Goal: Task Accomplishment & Management: Manage account settings

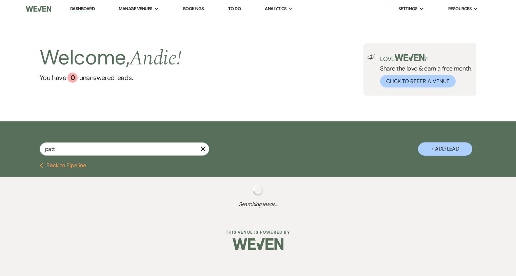
type input "patto"
select select "8"
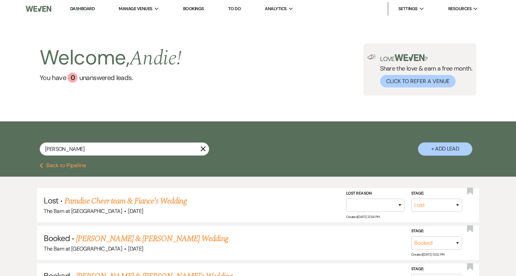
type input "patton"
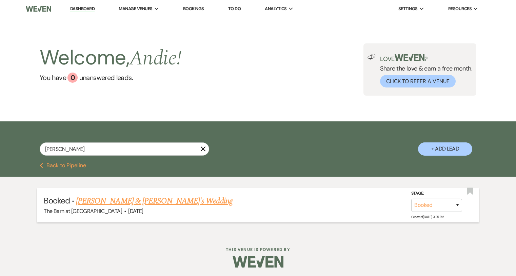
click at [161, 199] on link "Madison Patton & Fiance's Wedding" at bounding box center [154, 201] width 157 height 12
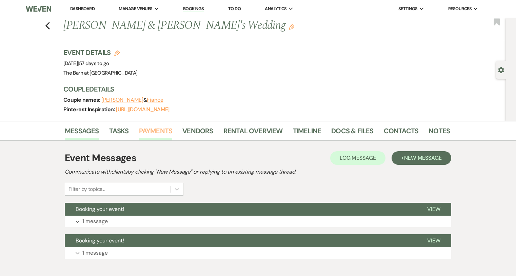
click at [146, 131] on link "Payments" at bounding box center [156, 132] width 34 height 15
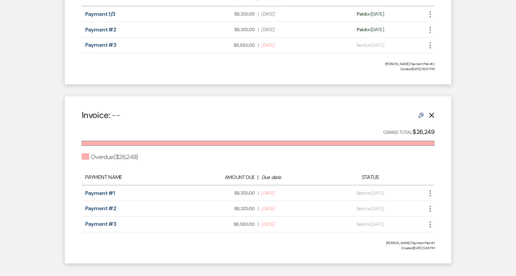
scroll to position [291, 0]
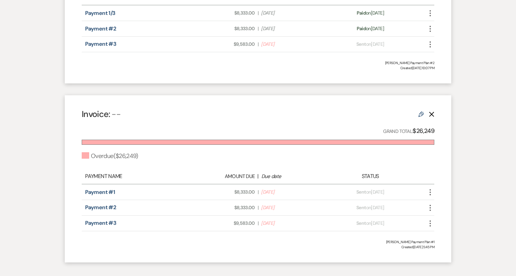
click at [433, 113] on icon "Delete" at bounding box center [431, 114] width 5 height 5
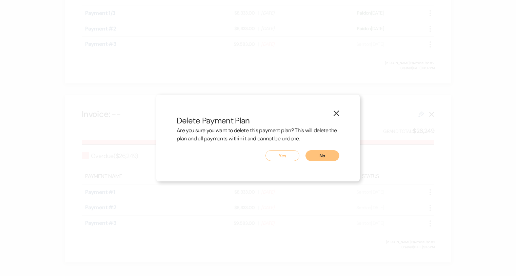
click at [289, 156] on button "Yes" at bounding box center [282, 155] width 34 height 11
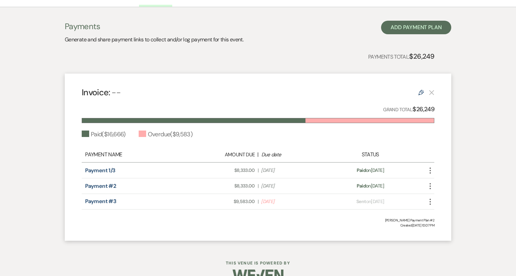
scroll to position [136, 0]
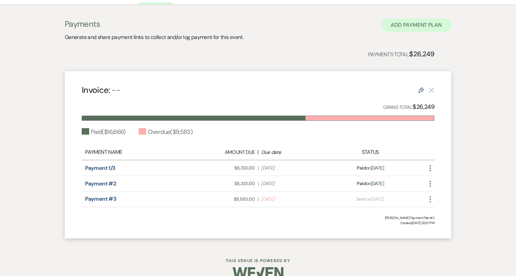
click at [410, 27] on button "Add Payment Plan" at bounding box center [416, 25] width 70 height 14
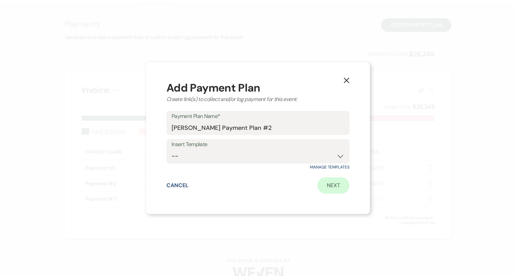
click at [336, 186] on link "Next" at bounding box center [333, 185] width 32 height 16
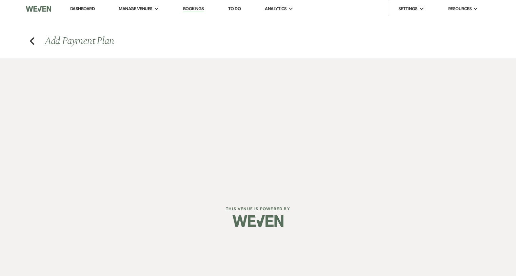
select select "2"
select select "percentage"
select select "true"
select select "client"
select select "weeks"
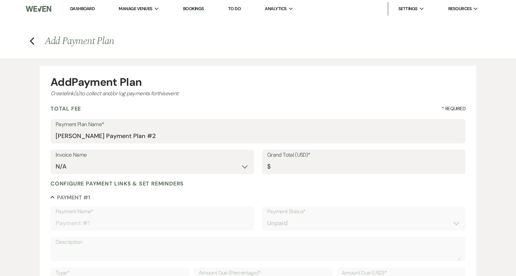
click at [126, 155] on label "Invoice Name" at bounding box center [152, 155] width 193 height 10
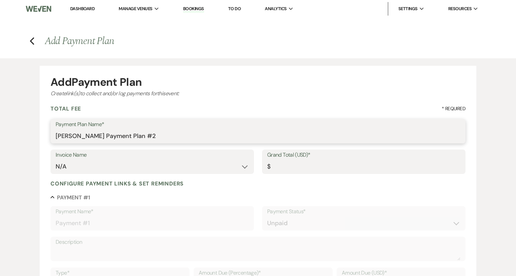
click at [141, 140] on input "Madison Patton's Payment Plan #2" at bounding box center [258, 135] width 405 height 13
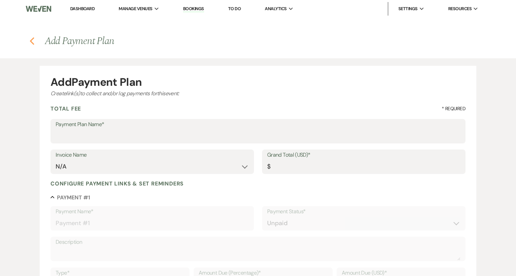
click at [33, 42] on icon "Previous" at bounding box center [31, 41] width 5 height 8
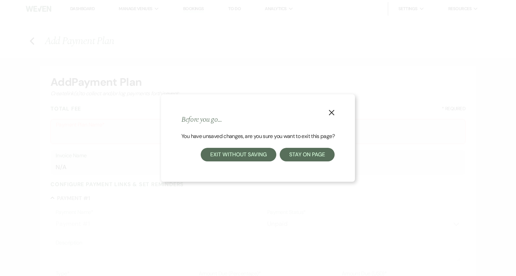
click at [252, 153] on button "Exit without saving" at bounding box center [238, 155] width 75 height 14
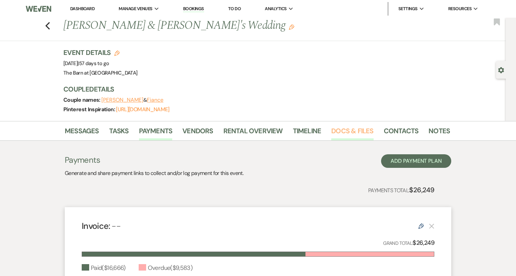
click at [357, 135] on link "Docs & Files" at bounding box center [352, 132] width 42 height 15
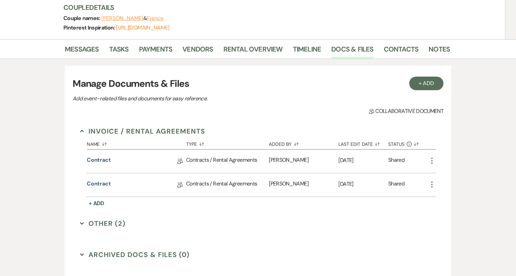
scroll to position [99, 0]
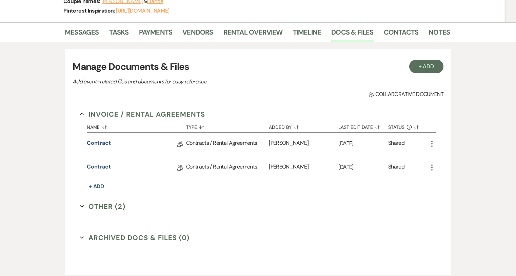
click at [222, 176] on div "Contracts / Rental Agreements" at bounding box center [227, 167] width 83 height 23
click at [222, 161] on div "Contracts / Rental Agreements" at bounding box center [227, 167] width 83 height 23
click at [222, 171] on div "Contracts / Rental Agreements" at bounding box center [227, 167] width 83 height 23
click at [223, 168] on div "Contracts / Rental Agreements" at bounding box center [227, 167] width 83 height 23
click at [100, 166] on link "Contract" at bounding box center [99, 168] width 24 height 11
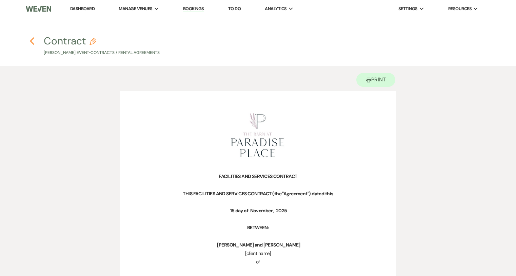
click at [34, 41] on icon "Previous" at bounding box center [31, 41] width 5 height 8
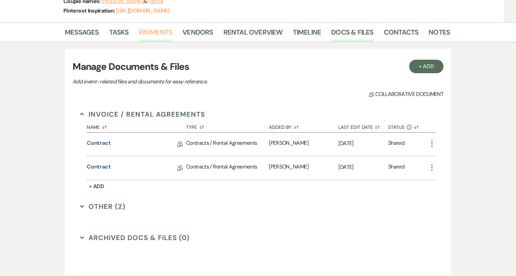
click at [160, 35] on link "Payments" at bounding box center [156, 34] width 34 height 15
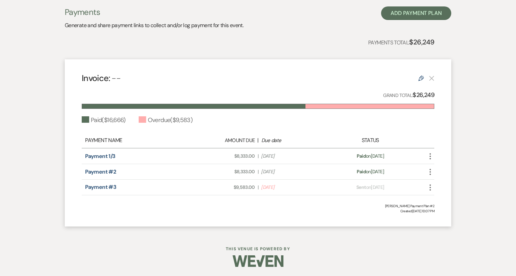
scroll to position [147, 0]
click at [431, 183] on button "More" at bounding box center [430, 187] width 8 height 9
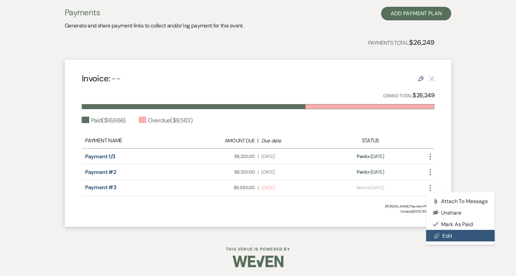
click at [458, 233] on link "Pencil Edit" at bounding box center [460, 236] width 68 height 12
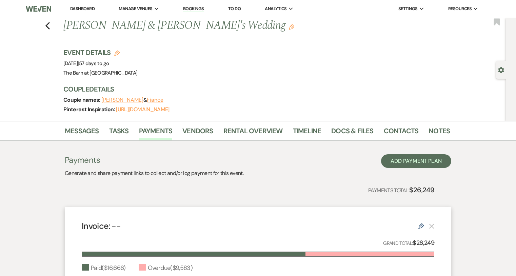
select select "1"
select select "2"
select select "flat"
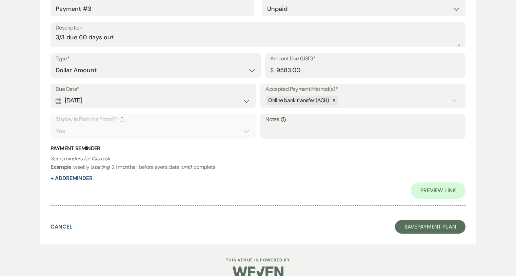
scroll to position [710, 0]
click at [79, 183] on div "Preview Link" at bounding box center [258, 191] width 415 height 16
click at [79, 176] on button "+ Add Reminder" at bounding box center [72, 178] width 42 height 5
select select "client"
select select "days"
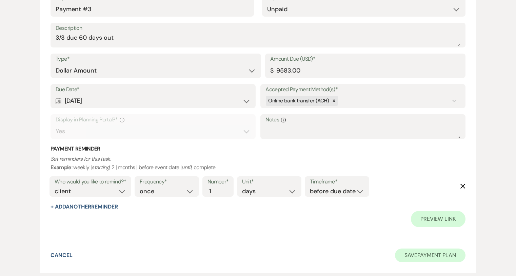
click at [440, 248] on button "Save Payment Plan" at bounding box center [430, 255] width 71 height 14
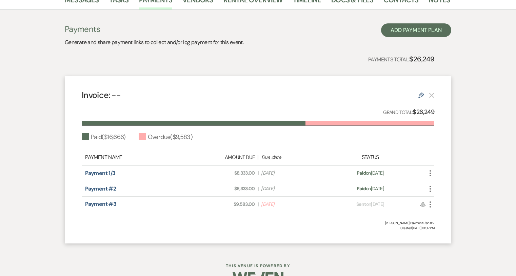
scroll to position [126, 0]
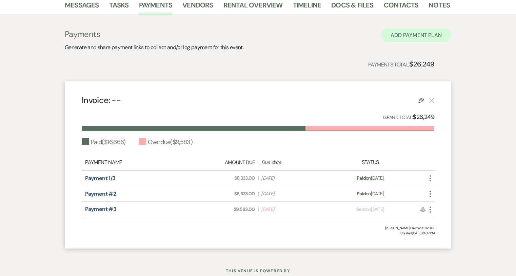
click at [402, 33] on button "Add Payment Plan" at bounding box center [416, 35] width 70 height 14
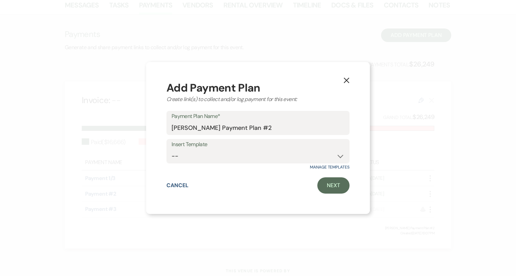
click at [353, 187] on div "X Add Payment Plan Create link(s) to collect and/or log payment for this event:…" at bounding box center [258, 138] width 224 height 152
click at [338, 187] on link "Next" at bounding box center [333, 185] width 32 height 16
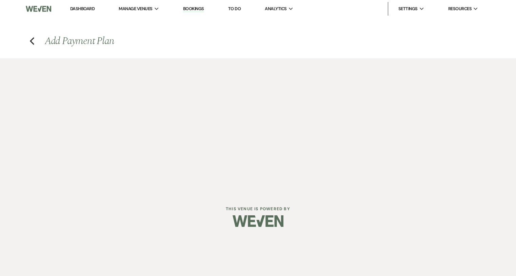
select select "2"
select select "percentage"
select select "true"
select select "client"
select select "weeks"
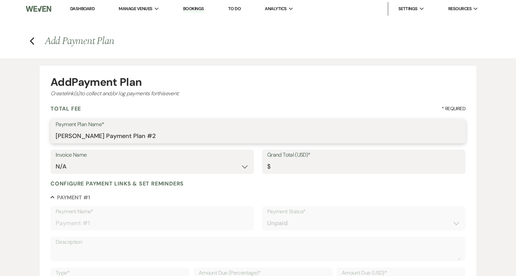
click at [116, 131] on input "Madison Patton's Payment Plan #2" at bounding box center [258, 135] width 405 height 13
type input "extra 50 guests"
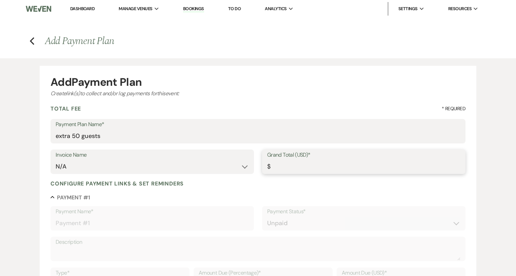
click at [298, 168] on input "Grand Total (USD)*" at bounding box center [363, 166] width 193 height 13
type input "2"
type input "2.00"
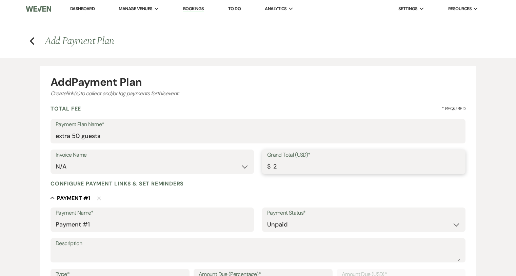
type input "25"
type input "25.00"
type input "250"
type input "250.00"
type input "2500"
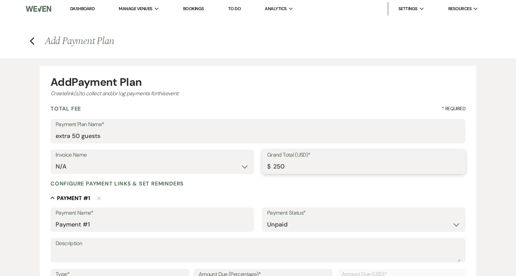
type input "2500.00"
type input "250"
type input "250.00"
type input "25"
type input "25.00"
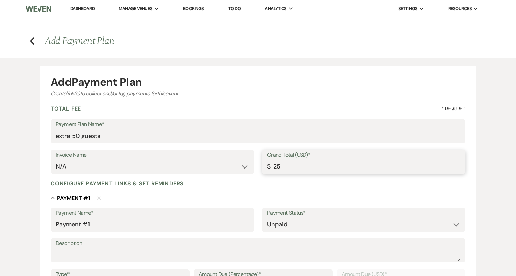
type input "257"
type input "257.00"
type input "2575"
type input "2575.00"
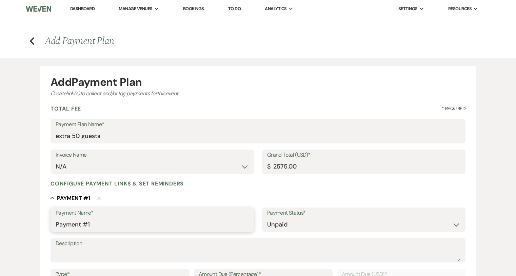
click at [109, 227] on input "Payment #1" at bounding box center [152, 224] width 193 height 13
type input "="
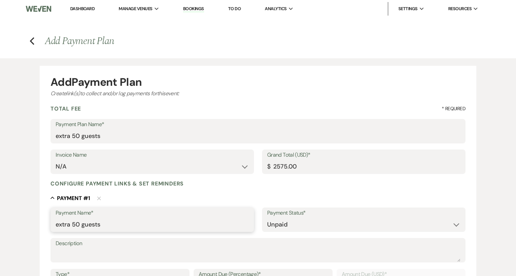
type input "extra 50 guests"
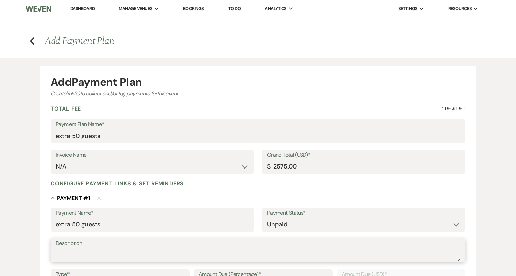
click at [99, 257] on textarea "Description" at bounding box center [258, 255] width 405 height 14
click at [67, 253] on textarea "addtional floral, linens, napkins," at bounding box center [258, 255] width 405 height 14
click at [155, 251] on textarea "additional floral, linens, napkins," at bounding box center [258, 255] width 405 height 14
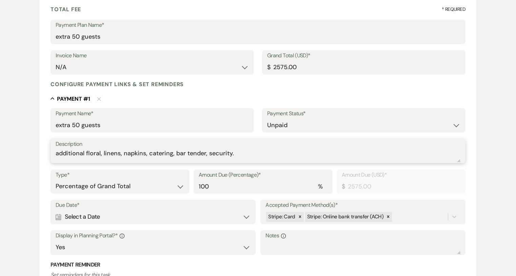
scroll to position [101, 0]
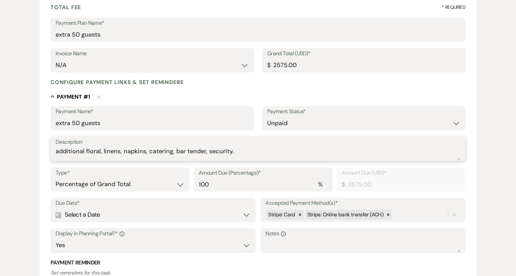
type textarea "additional floral, linens, napkins, catering, bar tender, security."
click at [128, 204] on label "Due Date*" at bounding box center [153, 203] width 195 height 10
click at [129, 208] on div "Calendar Select a Date Expand" at bounding box center [153, 214] width 195 height 13
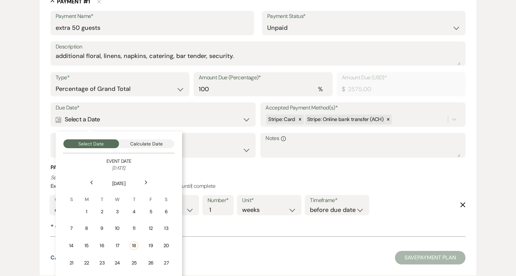
scroll to position [200, 0]
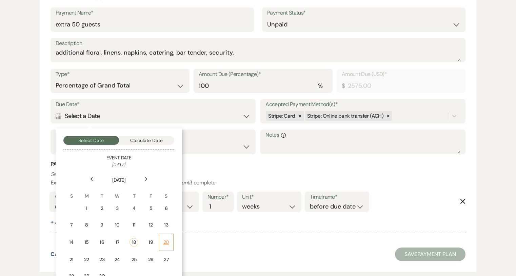
click at [166, 241] on div "20" at bounding box center [166, 242] width 6 height 7
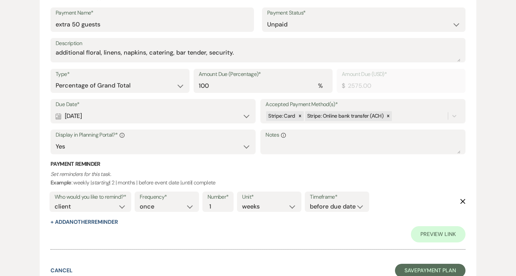
click at [265, 212] on div "Frequency* once daily weekly monthly Number* 1 Unit* days weeks months Timefram…" at bounding box center [252, 204] width 238 height 28
select select "days"
click at [422, 264] on button "Save Payment Plan" at bounding box center [430, 271] width 71 height 14
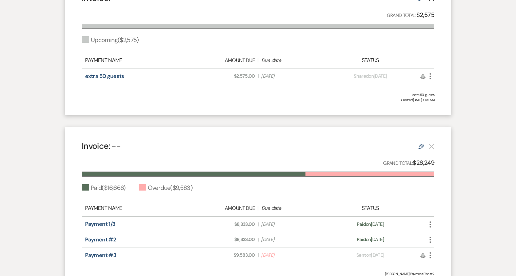
scroll to position [215, 0]
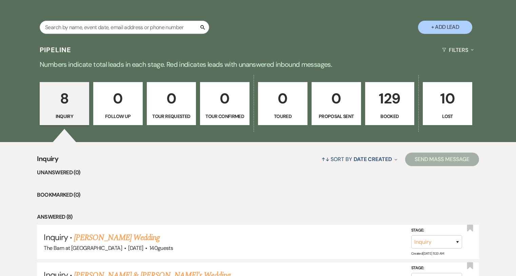
scroll to position [103, 0]
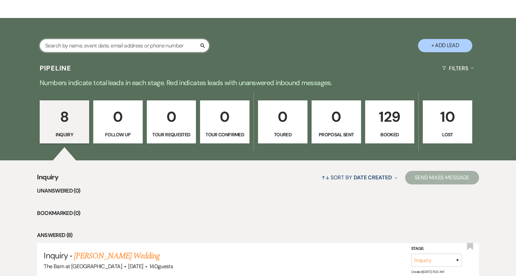
click at [151, 42] on input "text" at bounding box center [125, 45] width 170 height 13
type input "[PERSON_NAME]"
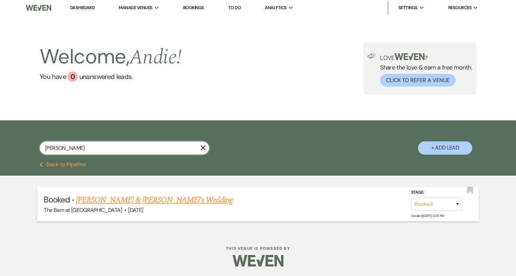
scroll to position [1, 0]
click at [154, 201] on link "[PERSON_NAME] & [PERSON_NAME]'s Wedding" at bounding box center [154, 200] width 157 height 12
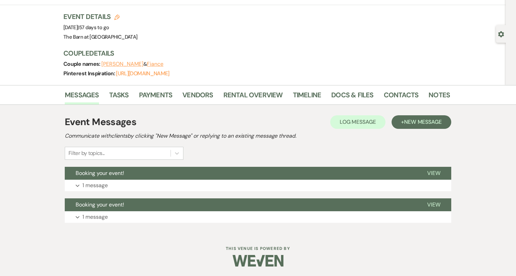
scroll to position [36, 0]
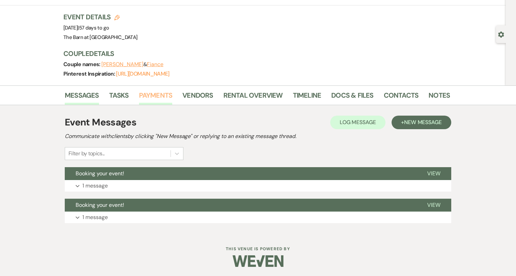
click at [152, 92] on link "Payments" at bounding box center [156, 97] width 34 height 15
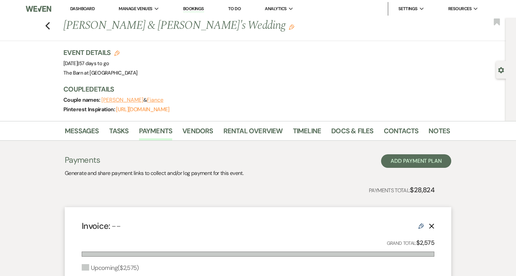
scroll to position [2, 0]
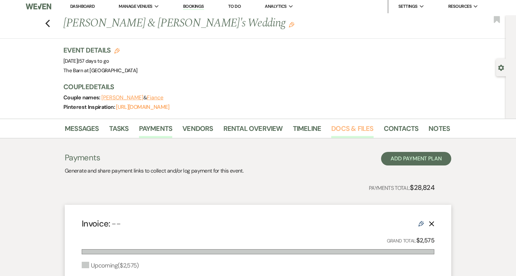
click at [342, 127] on link "Docs & Files" at bounding box center [352, 130] width 42 height 15
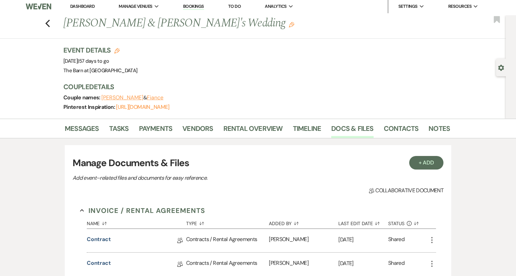
scroll to position [144, 0]
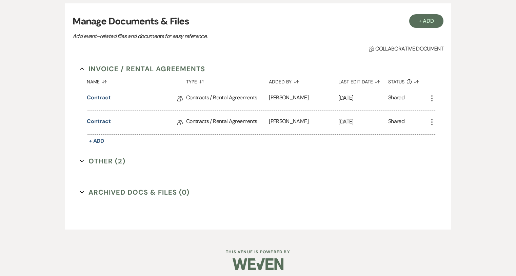
click at [223, 121] on div "Contracts / Rental Agreements" at bounding box center [227, 122] width 83 height 23
click at [102, 121] on link "Contract" at bounding box center [99, 122] width 24 height 11
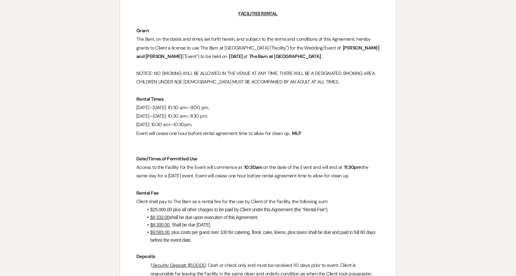
scroll to position [463, 0]
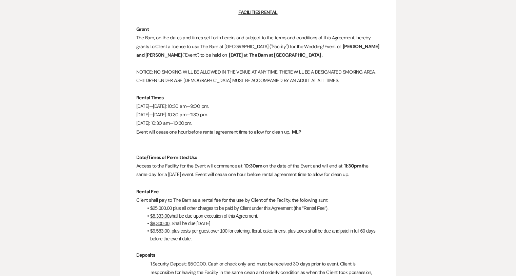
drag, startPoint x: 220, startPoint y: 232, endPoint x: 229, endPoint y: 230, distance: 9.0
click at [230, 230] on li "$9,583.00 , plus costs per guest over 100 for catering, floral, cake, linens, p…" at bounding box center [261, 234] width 237 height 15
click at [229, 230] on li "$9,583.00 , plus costs per guest over 100 for catering, floral, cake, linens, p…" at bounding box center [261, 234] width 237 height 15
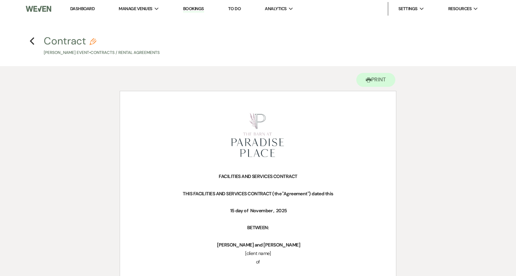
scroll to position [0, 0]
click at [30, 41] on use "button" at bounding box center [32, 40] width 4 height 7
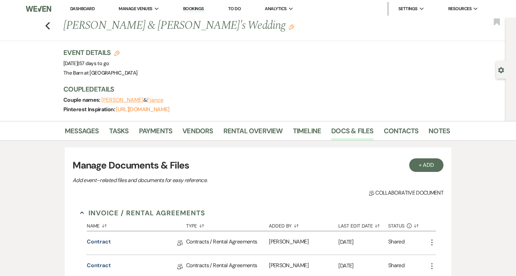
click at [51, 23] on div "Previous Madison Patton & Fiance's Wedding Edit Bookmark" at bounding box center [251, 29] width 509 height 23
click at [48, 24] on use "button" at bounding box center [47, 25] width 4 height 7
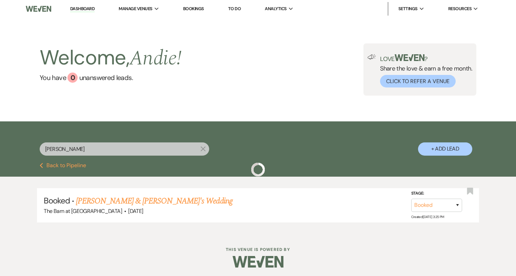
scroll to position [1, 0]
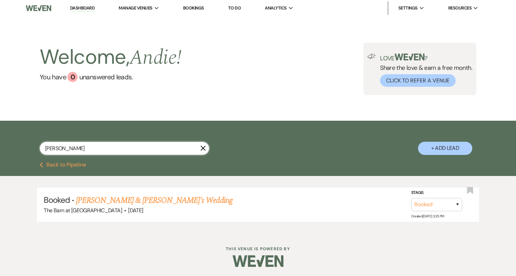
click at [165, 145] on input "[PERSON_NAME]" at bounding box center [125, 148] width 170 height 13
type input "taite"
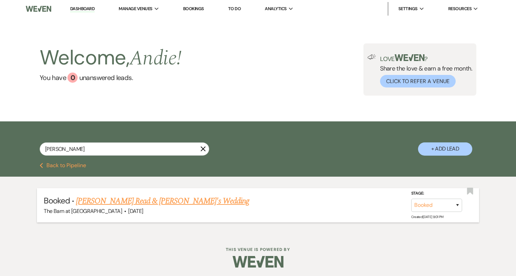
click at [145, 198] on link "Taite Read & Fiance's Wedding" at bounding box center [162, 201] width 173 height 12
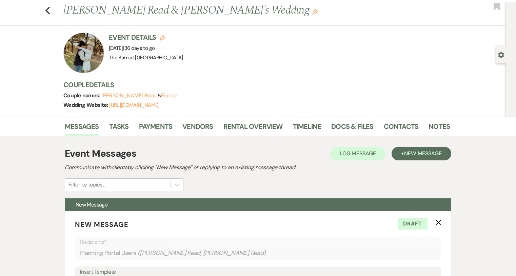
scroll to position [40, 0]
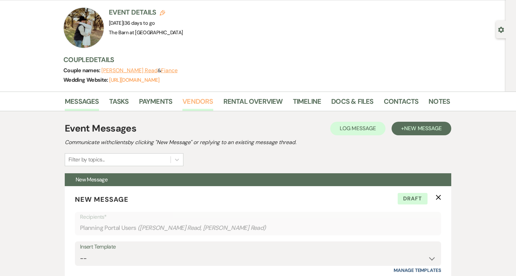
click at [193, 102] on link "Vendors" at bounding box center [197, 103] width 31 height 15
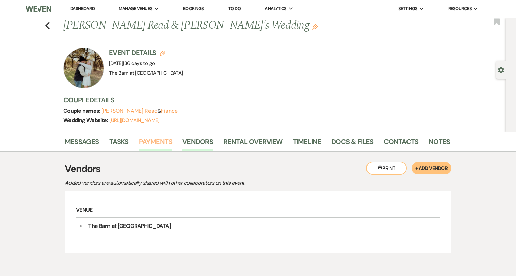
click at [153, 139] on link "Payments" at bounding box center [156, 143] width 34 height 15
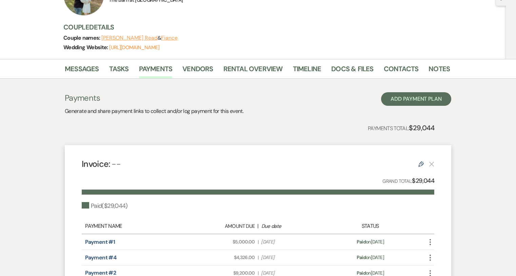
scroll to position [11, 0]
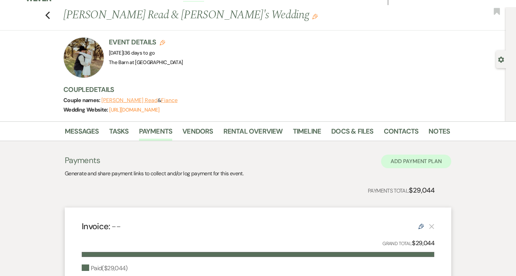
click at [411, 158] on button "Add Payment Plan" at bounding box center [416, 162] width 70 height 14
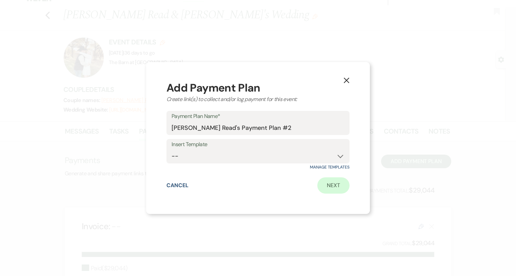
click at [327, 189] on link "Next" at bounding box center [333, 185] width 32 height 16
select select "2"
select select "percentage"
select select "true"
select select "client"
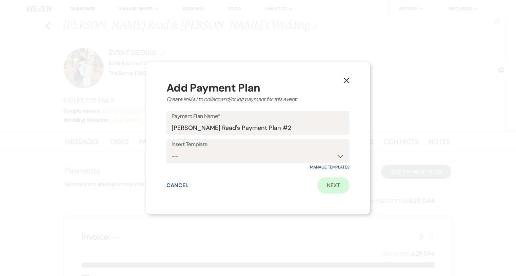
select select "weeks"
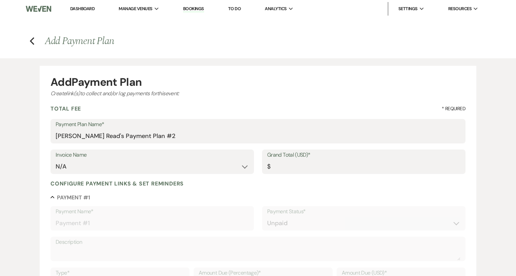
click at [130, 125] on label "Payment Plan Name*" at bounding box center [258, 125] width 405 height 10
click at [130, 129] on input "Taite Read's Payment Plan #2" at bounding box center [258, 135] width 405 height 13
click at [130, 125] on label "Payment Plan Name*" at bounding box center [258, 125] width 405 height 10
click at [130, 129] on input "Taite Read's Payment Plan #2" at bounding box center [258, 135] width 405 height 13
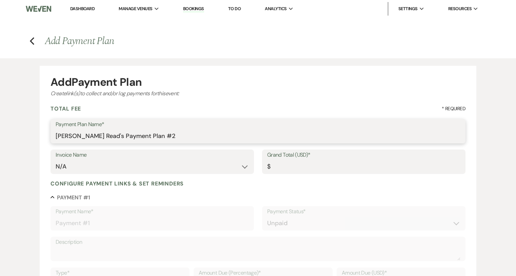
click at [130, 135] on input "Taite Read's Payment Plan #2" at bounding box center [258, 135] width 405 height 13
type input "extra cost above the $1800 credit"
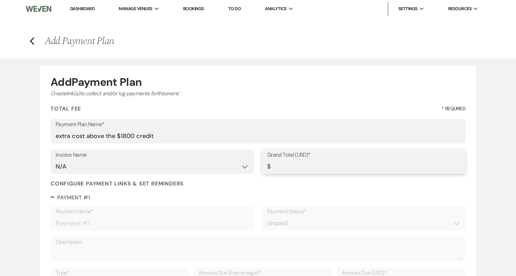
click at [302, 167] on input "Grand Total (USD)*" at bounding box center [363, 166] width 193 height 13
type input "1"
type input "1.00"
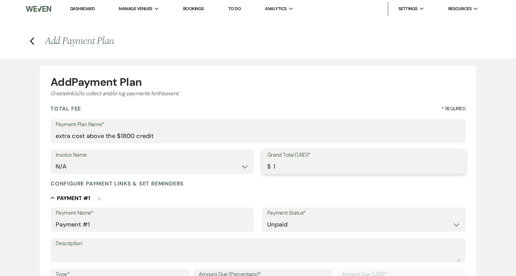
type input "10"
type input "10.00"
type input "103"
type input "103.00"
type input "10"
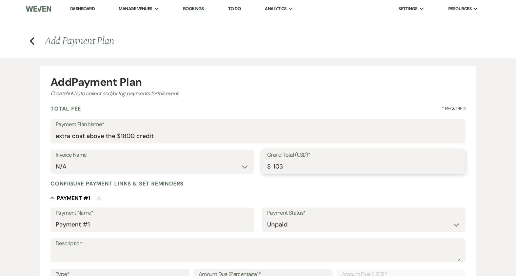
type input "10.00"
type input "102"
type input "102.00"
click at [128, 228] on input "Payment #1" at bounding box center [152, 224] width 193 height 13
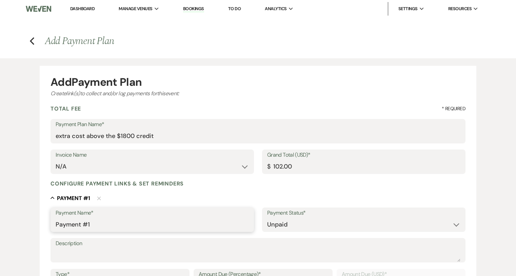
click at [128, 228] on input "Payment #1" at bounding box center [152, 224] width 193 height 13
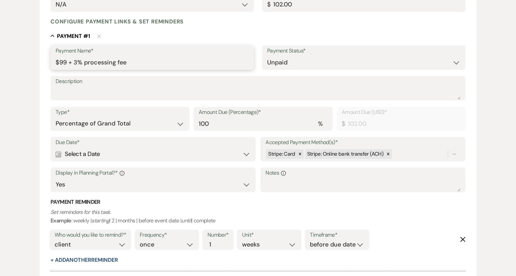
scroll to position [217, 0]
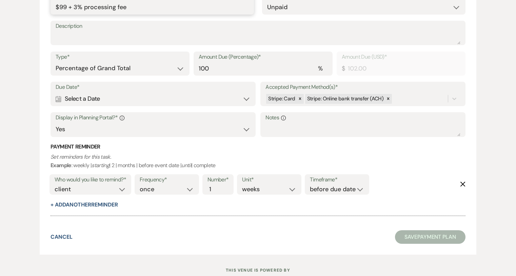
type input "$99 + 3% processing fee"
click at [169, 96] on div "Calendar Select a Date Expand" at bounding box center [153, 98] width 195 height 13
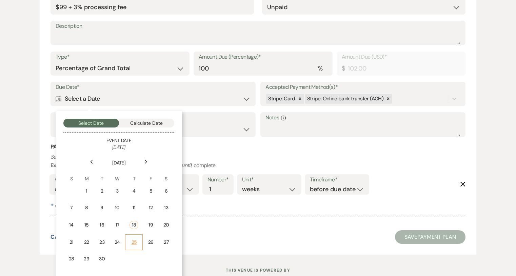
click at [136, 244] on td "25" at bounding box center [134, 242] width 18 height 16
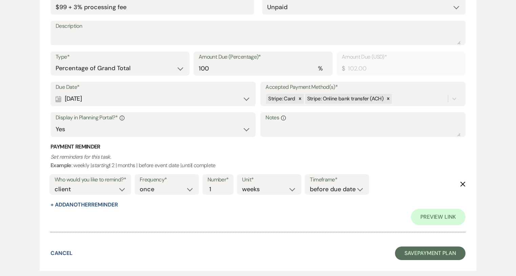
click at [108, 197] on div "Who would you like to remind?* client venue both" at bounding box center [90, 187] width 85 height 28
click at [113, 202] on button "+ Add Another Reminder" at bounding box center [84, 204] width 67 height 5
select select "client"
select select "days"
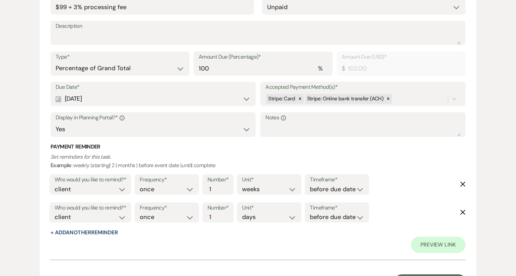
click at [460, 210] on use "button" at bounding box center [462, 212] width 5 height 5
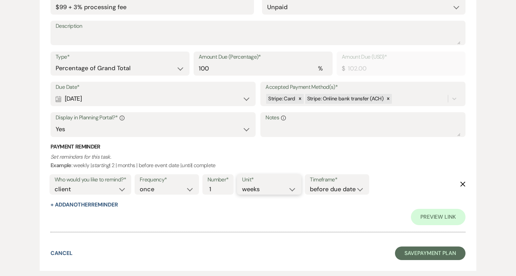
select select "days"
click at [427, 251] on button "Save Payment Plan" at bounding box center [430, 253] width 71 height 14
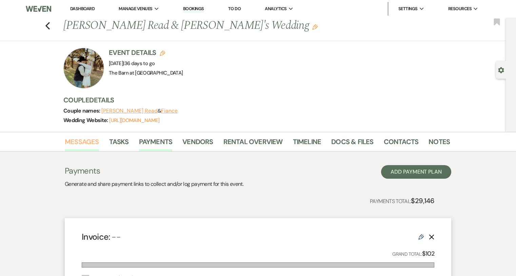
click at [93, 141] on link "Messages" at bounding box center [82, 143] width 34 height 15
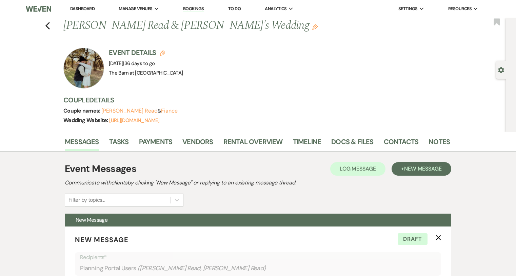
click at [155, 133] on div "Messages Tasks Payments Vendors Rental Overview Timeline Docs & Files Contacts …" at bounding box center [258, 142] width 516 height 20
click at [157, 140] on link "Payments" at bounding box center [156, 143] width 34 height 15
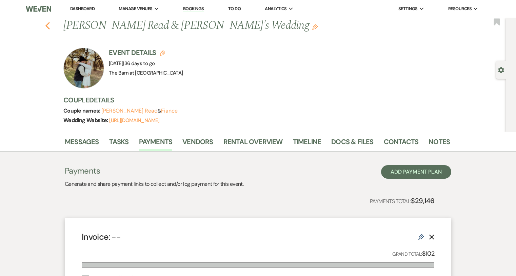
click at [49, 25] on icon "Previous" at bounding box center [47, 26] width 5 height 8
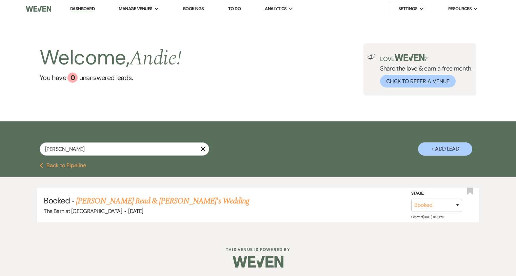
click at [201, 150] on icon "X" at bounding box center [202, 148] width 5 height 5
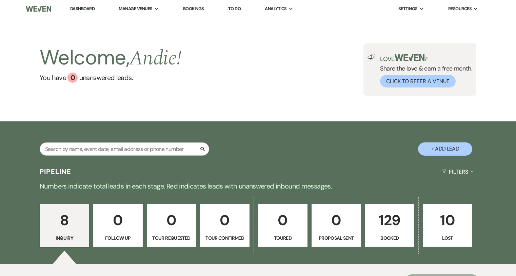
click at [83, 9] on link "Dashboard" at bounding box center [82, 9] width 24 height 6
click at [130, 142] on input "text" at bounding box center [125, 148] width 170 height 13
click at [131, 148] on input "text" at bounding box center [125, 148] width 170 height 13
type input "mair"
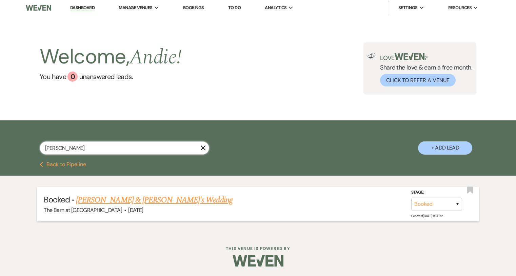
scroll to position [1, 0]
click at [157, 202] on link "Courtney Mair & Fiance's Wedding" at bounding box center [154, 200] width 157 height 12
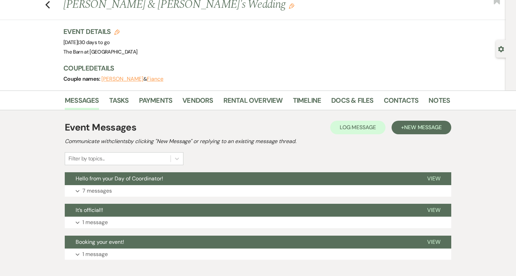
scroll to position [24, 0]
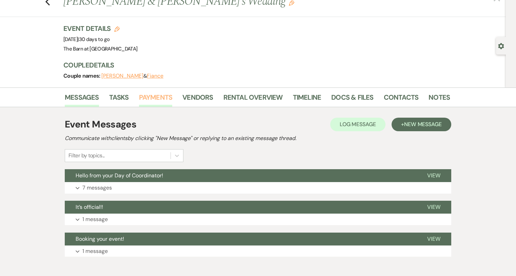
click at [153, 97] on link "Payments" at bounding box center [156, 99] width 34 height 15
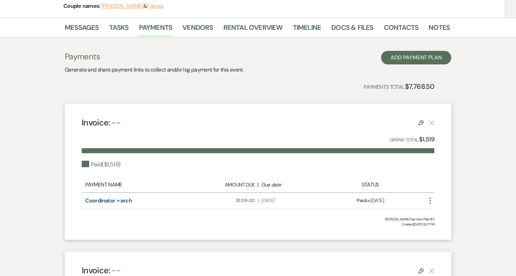
scroll to position [71, 0]
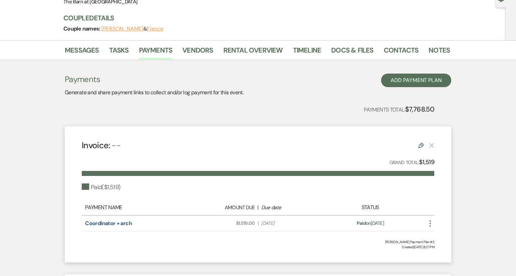
click at [359, 44] on li "Docs & Files" at bounding box center [357, 51] width 52 height 16
click at [359, 47] on link "Docs & Files" at bounding box center [352, 52] width 42 height 15
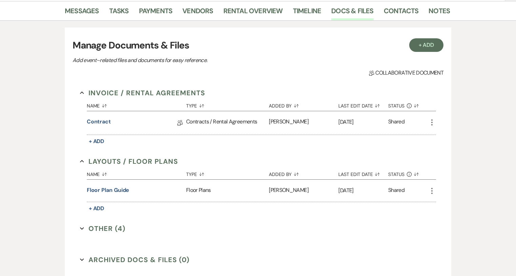
scroll to position [111, 0]
click at [101, 120] on link "Contract" at bounding box center [99, 122] width 24 height 11
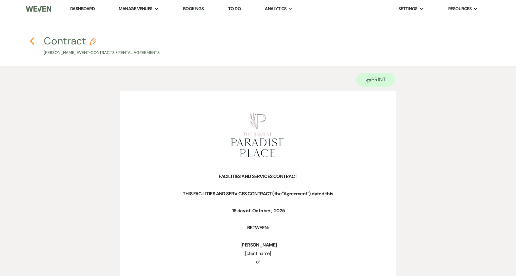
click at [33, 40] on icon "Previous" at bounding box center [31, 41] width 5 height 8
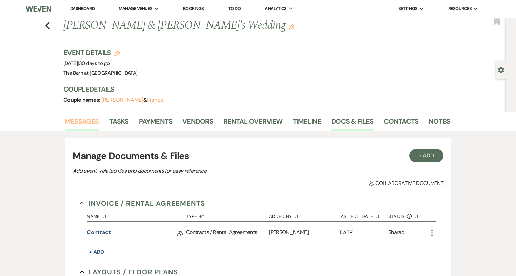
click at [85, 120] on link "Messages" at bounding box center [82, 123] width 34 height 15
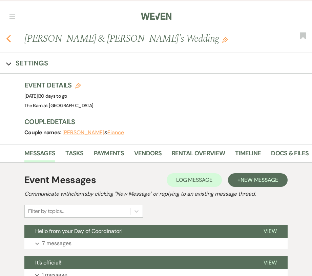
click at [9, 36] on use "button" at bounding box center [8, 38] width 4 height 7
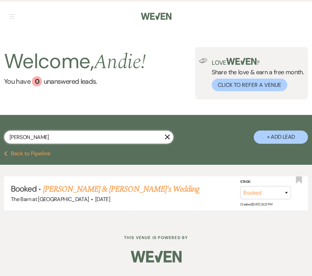
click at [55, 135] on input "mair" at bounding box center [89, 137] width 170 height 13
type input "SNYDER"
click at [117, 188] on link "Mekenzie Snyder & Fiance's Wedding" at bounding box center [121, 189] width 157 height 12
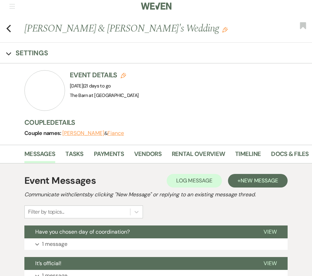
scroll to position [11, 0]
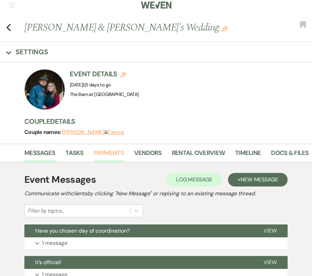
click at [112, 152] on link "Payments" at bounding box center [109, 155] width 30 height 14
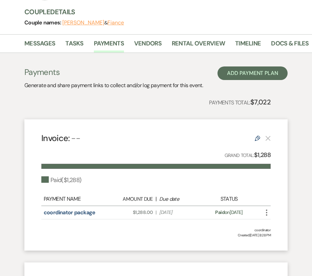
scroll to position [122, 0]
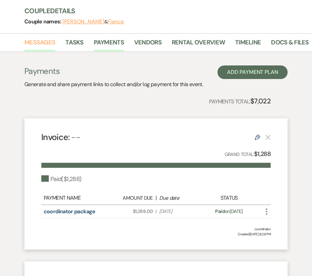
click at [45, 40] on link "Messages" at bounding box center [39, 45] width 31 height 14
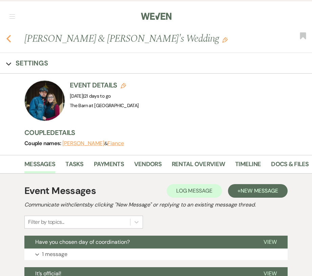
click at [8, 38] on use "button" at bounding box center [8, 38] width 4 height 7
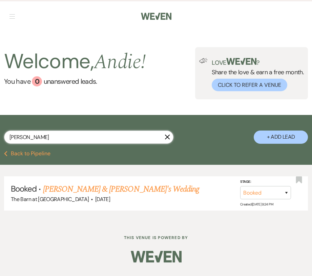
click at [72, 133] on input "SNYDER" at bounding box center [89, 137] width 170 height 13
type input "edna"
click at [143, 190] on link "Edna Hernandez & Fiance's Wedding" at bounding box center [121, 189] width 157 height 12
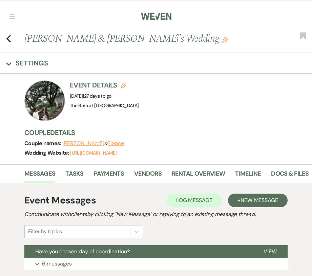
click at [161, 176] on li "Vendors" at bounding box center [153, 174] width 38 height 15
click at [287, 174] on link "Docs & Files" at bounding box center [290, 176] width 38 height 14
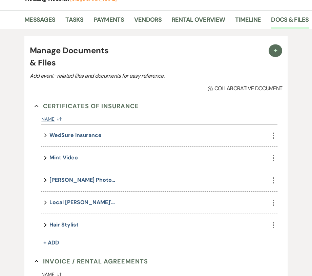
scroll to position [155, 0]
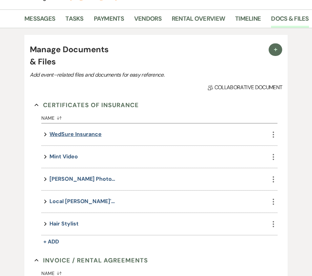
click at [81, 132] on button "WedSure Insurance" at bounding box center [75, 134] width 52 height 9
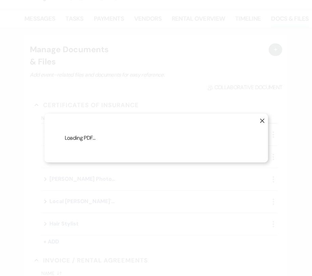
click at [62, 138] on div "X Loading PDF…" at bounding box center [156, 138] width 224 height 49
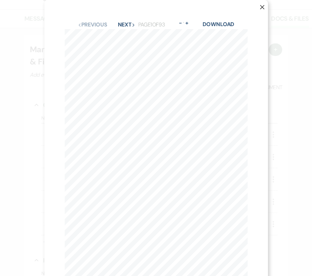
scroll to position [0, 0]
click at [178, 24] on button "-" at bounding box center [180, 22] width 5 height 5
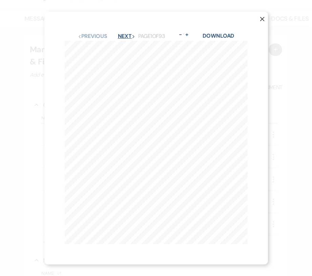
click at [131, 36] on button "Next Next" at bounding box center [127, 36] width 18 height 5
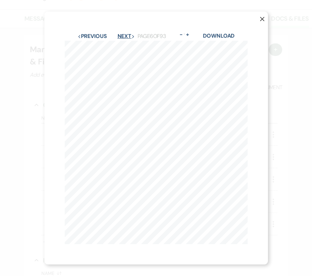
click at [131, 36] on button "Next Next" at bounding box center [127, 36] width 18 height 5
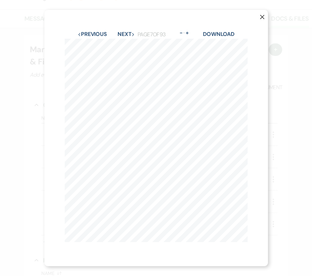
click at [263, 16] on use "button" at bounding box center [262, 17] width 4 height 4
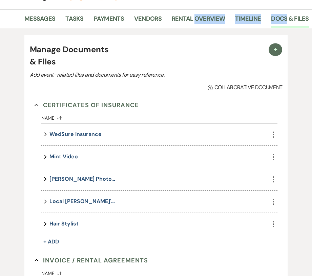
click at [263, 16] on li "Timeline" at bounding box center [253, 20] width 36 height 15
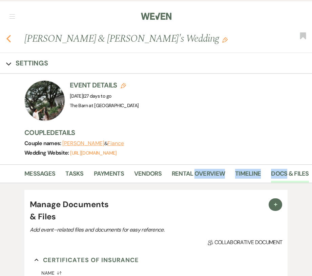
click at [8, 37] on use "button" at bounding box center [8, 38] width 4 height 7
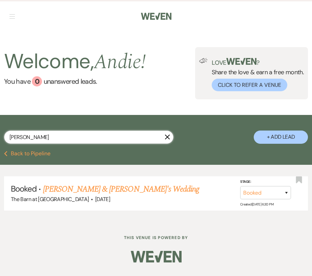
click at [121, 137] on input "edna" at bounding box center [89, 137] width 170 height 13
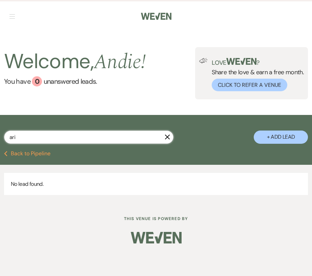
type input "ar"
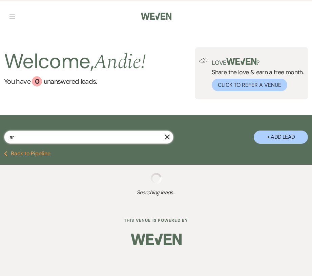
select select "8"
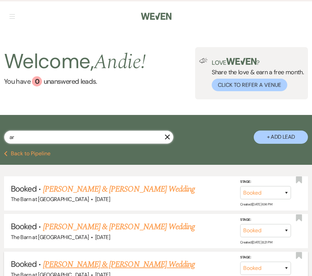
type input "ar"
click at [107, 265] on link "Arianna Carrasco & Jonathan Schirmer's Wedding" at bounding box center [119, 264] width 152 height 12
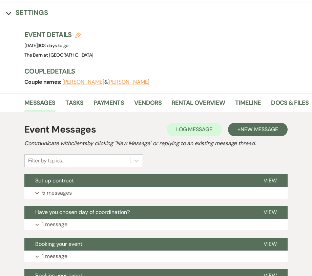
scroll to position [75, 0]
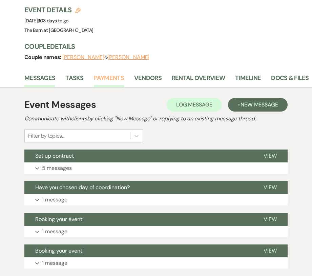
click at [112, 74] on link "Payments" at bounding box center [109, 80] width 30 height 14
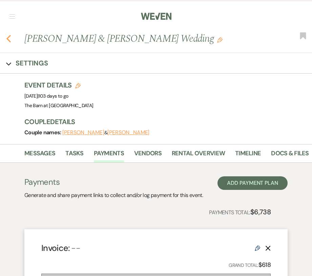
click at [10, 37] on icon "Previous" at bounding box center [8, 39] width 5 height 8
select select "8"
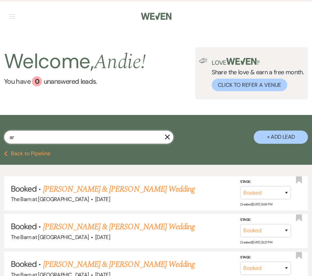
click at [46, 134] on input "ar" at bounding box center [89, 137] width 170 height 13
type input "a"
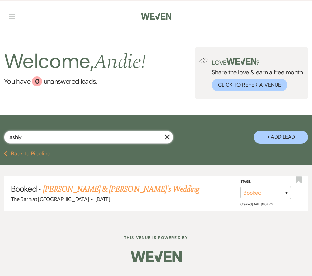
type input "Ashly"
drag, startPoint x: 48, startPoint y: 132, endPoint x: 104, endPoint y: 187, distance: 79.1
click at [104, 187] on link "Ashley Carranza & Fiance's Wedding" at bounding box center [121, 189] width 157 height 12
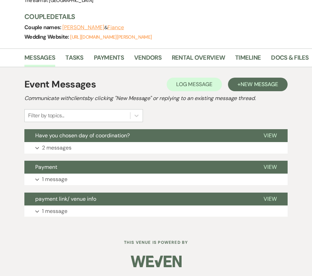
scroll to position [105, 0]
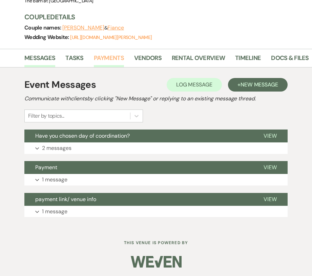
click at [107, 56] on link "Payments" at bounding box center [109, 60] width 30 height 14
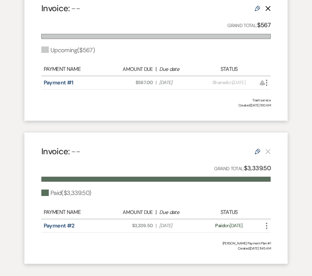
scroll to position [252, 0]
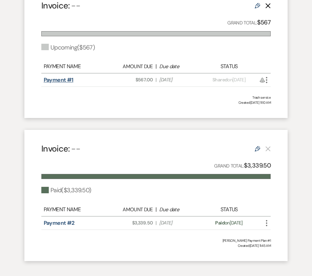
click at [56, 78] on link "Payment #1" at bounding box center [59, 79] width 30 height 7
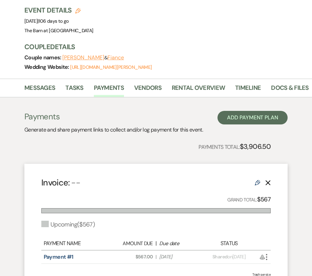
scroll to position [80, 0]
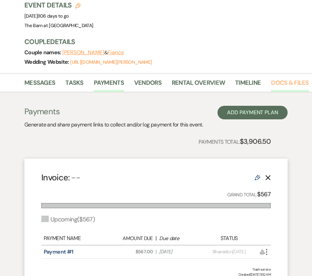
click at [281, 86] on link "Docs & Files" at bounding box center [290, 85] width 38 height 14
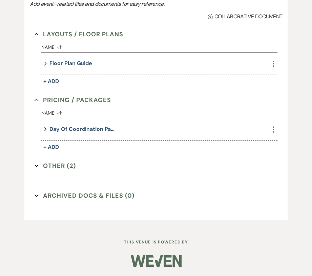
scroll to position [215, 0]
click at [90, 129] on button "Day of Coordination Package Doc" at bounding box center [83, 129] width 68 height 9
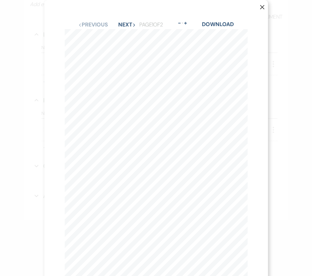
scroll to position [0, 0]
click at [263, 6] on use "button" at bounding box center [262, 7] width 4 height 4
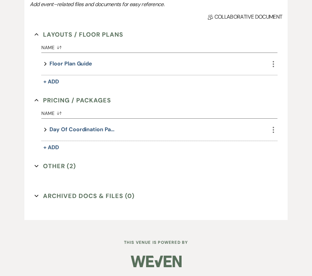
click at [52, 162] on button "Other (2) Expand" at bounding box center [55, 166] width 41 height 10
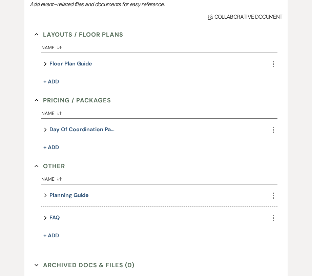
click at [54, 167] on button "Other Collapse" at bounding box center [50, 166] width 31 height 10
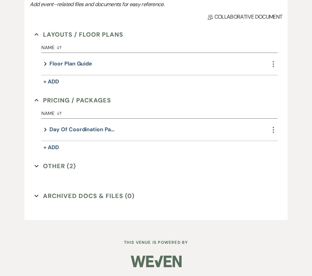
click at [54, 167] on button "Other (2) Expand" at bounding box center [55, 166] width 41 height 10
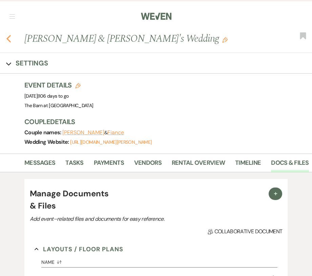
click at [7, 37] on icon "Previous" at bounding box center [8, 39] width 5 height 8
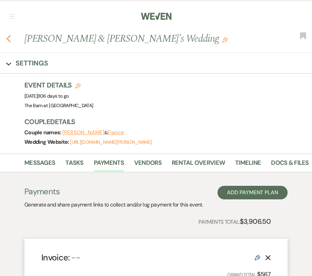
click at [8, 37] on use "button" at bounding box center [8, 38] width 4 height 7
click at [86, 28] on nav "Dashboard Manage Venues Expand The Barn at [GEOGRAPHIC_DATA] Bookings To Do Ana…" at bounding box center [156, 16] width 312 height 32
click at [167, 15] on img at bounding box center [156, 16] width 31 height 14
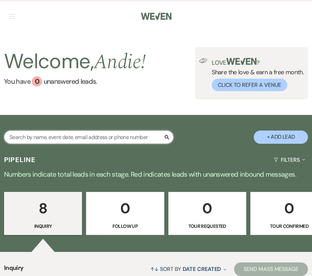
click at [44, 136] on input "text" at bounding box center [89, 137] width 170 height 13
type input "[PERSON_NAME]"
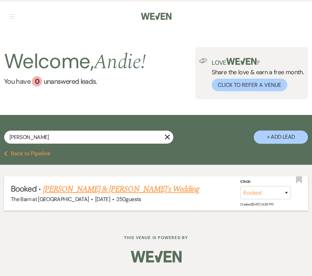
click at [111, 185] on link "[PERSON_NAME] & [PERSON_NAME]'s Wedding" at bounding box center [121, 189] width 157 height 12
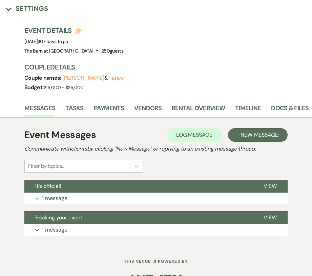
scroll to position [56, 0]
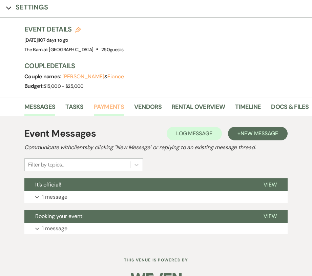
click at [103, 111] on link "Payments" at bounding box center [109, 109] width 30 height 14
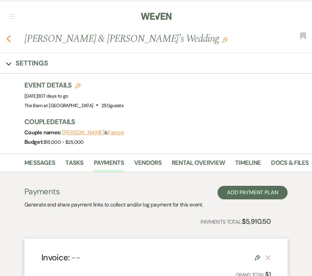
click at [9, 39] on icon "Previous" at bounding box center [8, 39] width 5 height 8
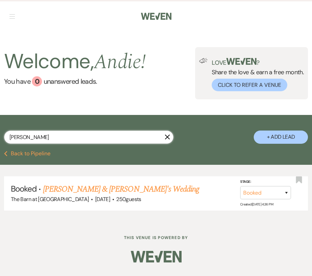
drag, startPoint x: 48, startPoint y: 137, endPoint x: -36, endPoint y: 136, distance: 84.1
click at [0, 136] on html "Weven Check Log Out Pinterest Instagram Facebook Terms of Use Privacy Policy Da…" at bounding box center [156, 138] width 312 height 276
type input "[GEOGRAPHIC_DATA]"
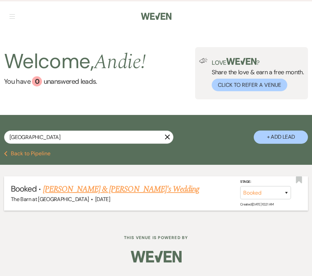
drag, startPoint x: -36, startPoint y: 136, endPoint x: 82, endPoint y: 190, distance: 128.8
click at [82, 190] on link "[PERSON_NAME] & [PERSON_NAME]'s Wedding" at bounding box center [121, 189] width 157 height 12
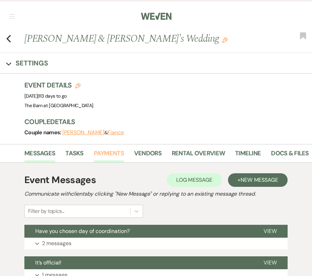
click at [110, 150] on link "Payments" at bounding box center [109, 155] width 30 height 14
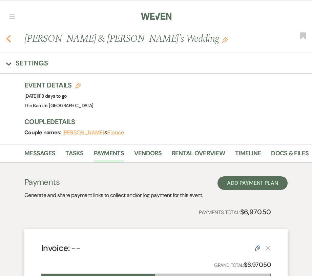
click at [10, 36] on use "button" at bounding box center [8, 38] width 4 height 7
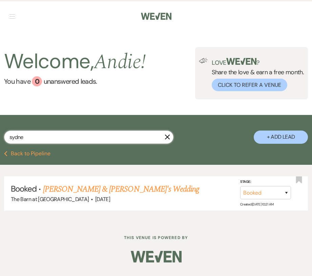
drag, startPoint x: 42, startPoint y: 136, endPoint x: -22, endPoint y: 135, distance: 64.1
click at [0, 135] on html "Weven Check Log Out Pinterest Instagram Facebook Terms of Use Privacy Policy Da…" at bounding box center [156, 138] width 312 height 276
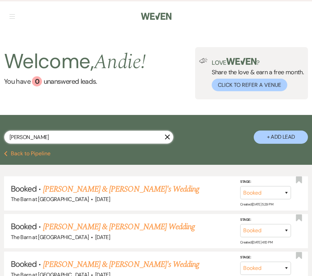
type input "[PERSON_NAME]"
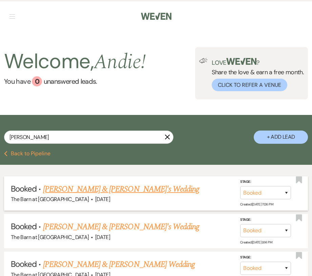
click at [91, 187] on link "[PERSON_NAME] & [PERSON_NAME]'s Wedding" at bounding box center [121, 189] width 157 height 12
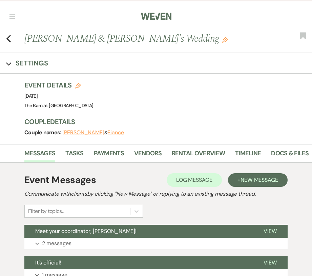
click at [12, 39] on div "Previous [PERSON_NAME] & [PERSON_NAME]'s Wedding Edit Bookmark" at bounding box center [155, 42] width 316 height 21
click at [8, 39] on use "button" at bounding box center [8, 38] width 4 height 7
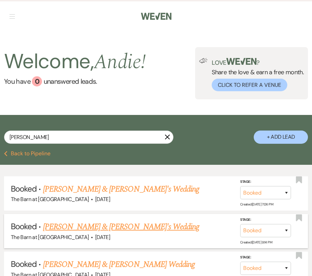
click at [109, 223] on link "[PERSON_NAME] & [PERSON_NAME]'s Wedding" at bounding box center [121, 227] width 157 height 12
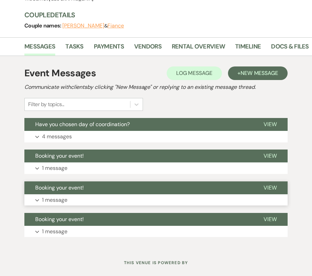
scroll to position [108, 0]
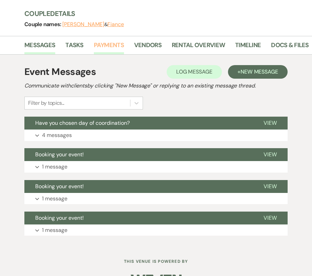
click at [112, 42] on link "Payments" at bounding box center [109, 47] width 30 height 14
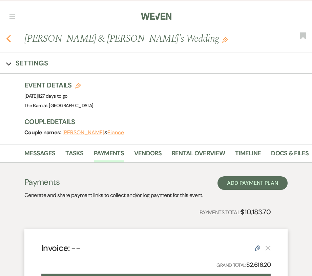
click at [10, 37] on icon "Previous" at bounding box center [8, 39] width 5 height 8
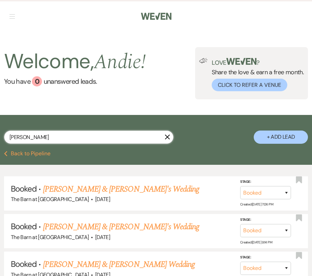
drag, startPoint x: 39, startPoint y: 136, endPoint x: -39, endPoint y: 135, distance: 77.3
click at [0, 135] on html "Weven Check Log Out Pinterest Instagram Facebook Terms of Use Privacy Policy Da…" at bounding box center [156, 192] width 312 height 385
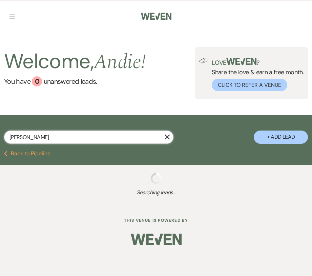
type input "[PERSON_NAME]"
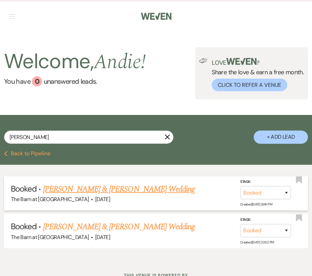
click at [106, 188] on link "[PERSON_NAME] & [PERSON_NAME] Wedding" at bounding box center [119, 189] width 152 height 12
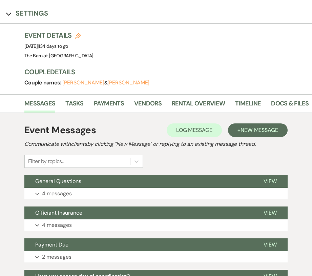
scroll to position [51, 0]
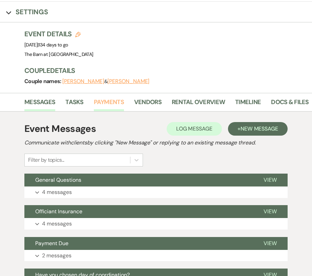
click at [99, 101] on link "Payments" at bounding box center [109, 104] width 30 height 14
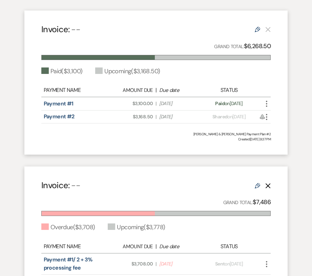
scroll to position [215, 0]
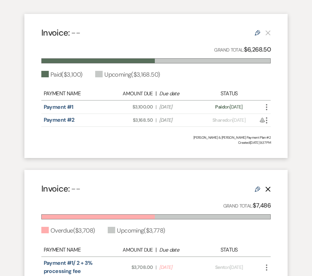
click at [267, 187] on use "button" at bounding box center [268, 188] width 5 height 5
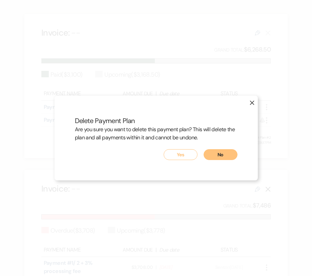
click at [177, 156] on button "Yes" at bounding box center [181, 154] width 34 height 11
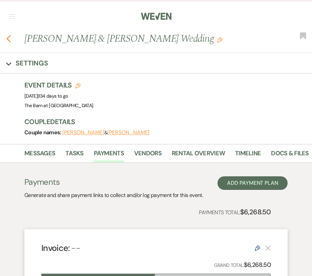
scroll to position [0, 0]
click at [9, 40] on icon "Previous" at bounding box center [8, 39] width 5 height 8
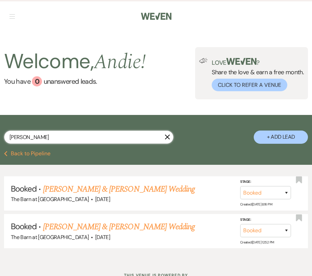
click at [78, 132] on input "[PERSON_NAME]" at bounding box center [89, 137] width 170 height 13
drag, startPoint x: 61, startPoint y: 137, endPoint x: -15, endPoint y: 137, distance: 75.6
click at [0, 137] on html "Weven Check Log Out Pinterest Instagram Facebook Terms of Use Privacy Policy Da…" at bounding box center [156, 155] width 312 height 310
type input "daisy"
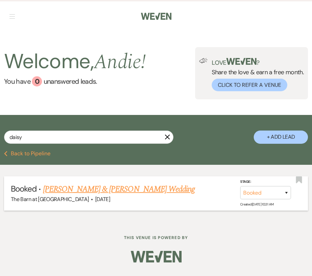
click at [111, 192] on link "[PERSON_NAME] & [PERSON_NAME] Wedding" at bounding box center [119, 189] width 152 height 12
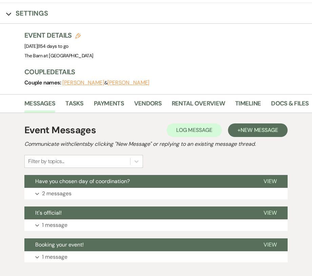
scroll to position [41, 0]
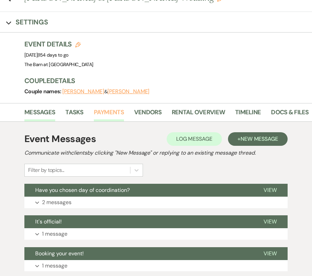
click at [111, 109] on link "Payments" at bounding box center [109, 114] width 30 height 14
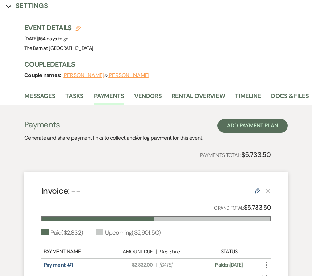
scroll to position [22, 0]
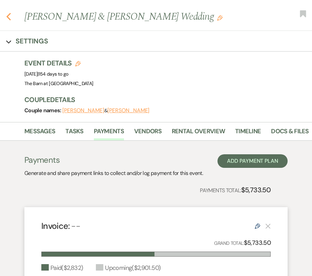
click at [8, 15] on icon "Previous" at bounding box center [8, 17] width 5 height 8
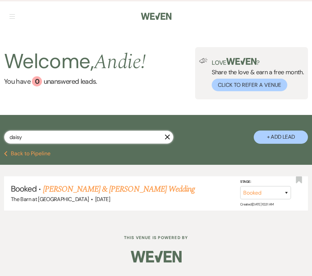
drag, startPoint x: 35, startPoint y: 139, endPoint x: -45, endPoint y: 136, distance: 79.7
click at [0, 136] on html "Weven Check Log Out Pinterest Instagram Facebook Terms of Use Privacy Policy Da…" at bounding box center [156, 138] width 312 height 276
type input "gian"
click at [74, 188] on link "[PERSON_NAME] & [PERSON_NAME]'s Wedding" at bounding box center [121, 189] width 157 height 12
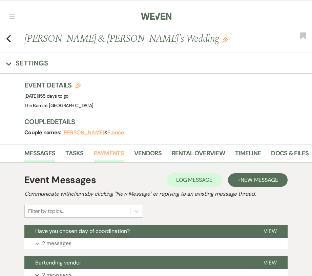
click at [103, 155] on link "Payments" at bounding box center [109, 155] width 30 height 14
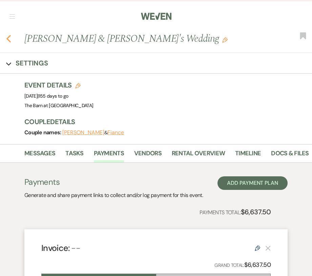
click at [10, 42] on icon "Previous" at bounding box center [8, 39] width 5 height 8
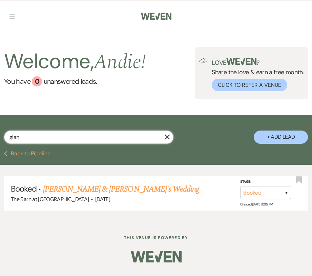
drag, startPoint x: 23, startPoint y: 141, endPoint x: -18, endPoint y: 135, distance: 41.1
click at [0, 135] on html "Weven Check Log Out Pinterest Instagram Facebook Terms of Use Privacy Policy Da…" at bounding box center [156, 138] width 312 height 276
type input "mcg"
select select "8"
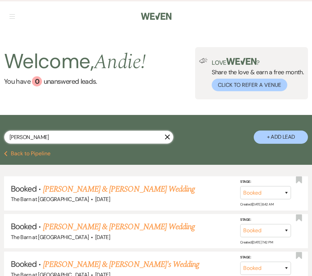
type input "[PERSON_NAME]"
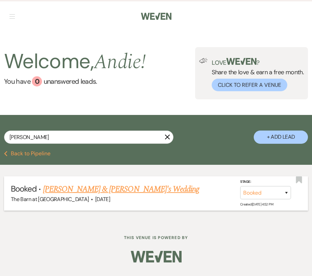
click at [83, 187] on link "[PERSON_NAME] & [PERSON_NAME]'s Wedding" at bounding box center [121, 189] width 157 height 12
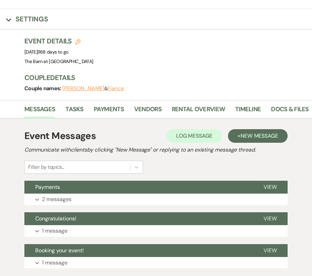
scroll to position [53, 0]
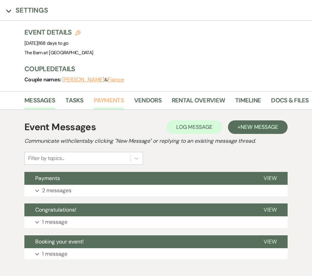
click at [106, 98] on link "Payments" at bounding box center [109, 103] width 30 height 14
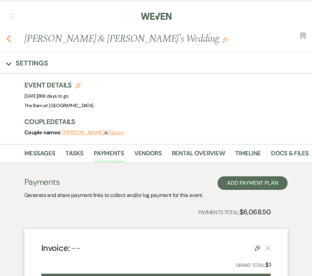
click at [11, 39] on icon "Previous" at bounding box center [8, 39] width 5 height 8
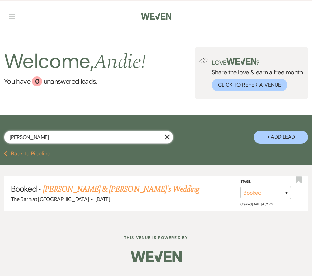
drag, startPoint x: 53, startPoint y: 136, endPoint x: -78, endPoint y: 143, distance: 131.0
click at [0, 143] on html "Weven Check Log Out Pinterest Instagram Facebook Terms of Use Privacy Policy Da…" at bounding box center [156, 138] width 312 height 276
type input "m"
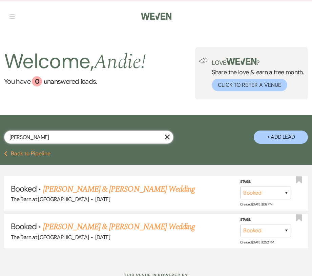
drag, startPoint x: 0, startPoint y: 163, endPoint x: 83, endPoint y: 141, distance: 85.5
click at [83, 141] on input "[PERSON_NAME]" at bounding box center [89, 137] width 170 height 13
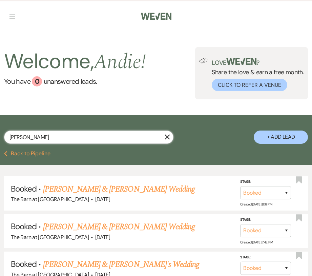
click at [148, 134] on input "[PERSON_NAME]" at bounding box center [89, 137] width 170 height 13
type input "H"
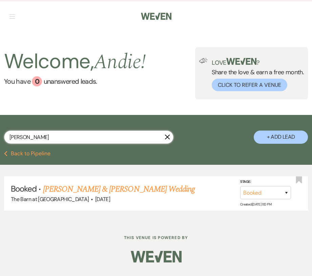
type input "slinger"
drag, startPoint x: 148, startPoint y: 134, endPoint x: 148, endPoint y: 194, distance: 60.3
click at [148, 195] on div "The Barn at Paradise Place · Apr 11, 2026" at bounding box center [156, 199] width 291 height 9
click at [154, 190] on link "Kyle Sonderer & Katelynn Eslinger's Wedding" at bounding box center [119, 189] width 152 height 12
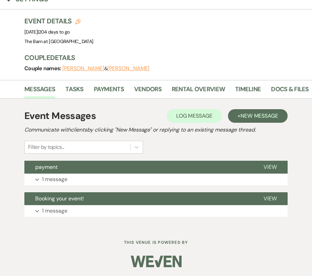
scroll to position [64, 0]
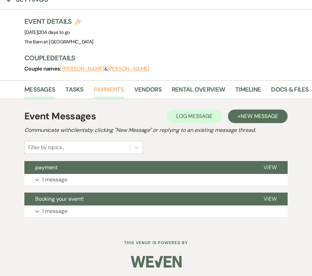
click at [111, 88] on link "Payments" at bounding box center [109, 92] width 30 height 14
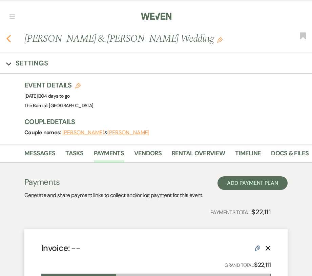
click at [10, 38] on icon "Previous" at bounding box center [8, 39] width 5 height 8
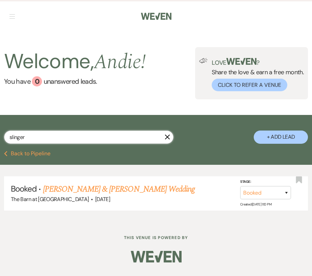
drag, startPoint x: 48, startPoint y: 139, endPoint x: -22, endPoint y: 138, distance: 69.8
click at [0, 138] on html "Weven Check Log Out Pinterest Instagram Facebook Terms of Use Privacy Policy Da…" at bounding box center [156, 138] width 312 height 276
type input "m"
type input "morri"
click at [136, 190] on link "Ashley Jacobson & Justin Morris's Wedding" at bounding box center [119, 189] width 152 height 12
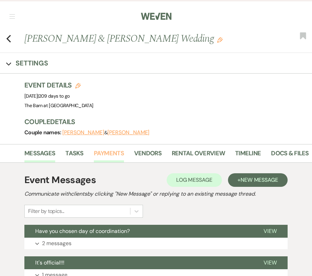
click at [116, 153] on link "Payments" at bounding box center [109, 155] width 30 height 14
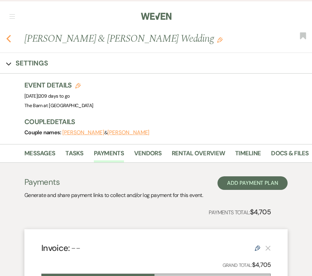
click at [9, 38] on icon "Previous" at bounding box center [8, 39] width 5 height 8
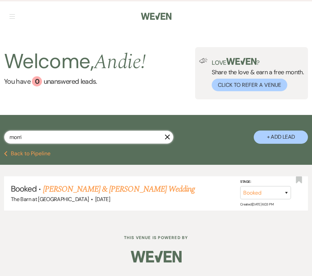
drag, startPoint x: 31, startPoint y: 137, endPoint x: -34, endPoint y: 140, distance: 64.2
click at [0, 140] on html "Weven Check Log Out Pinterest Instagram Facebook Terms of Use Privacy Policy Da…" at bounding box center [156, 138] width 312 height 276
type input "bowers"
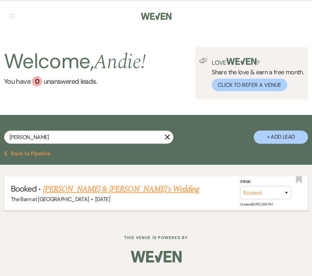
click at [79, 188] on link "Heather Bowers & Fiance's Wedding" at bounding box center [121, 189] width 157 height 12
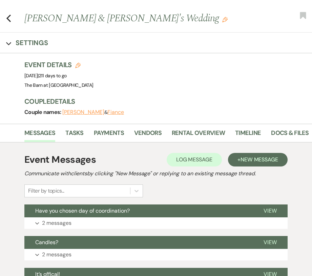
scroll to position [21, 0]
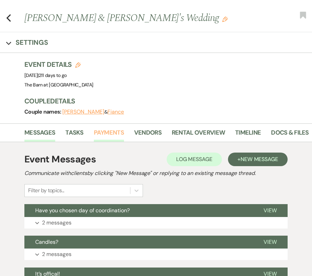
click at [109, 133] on link "Payments" at bounding box center [109, 135] width 30 height 14
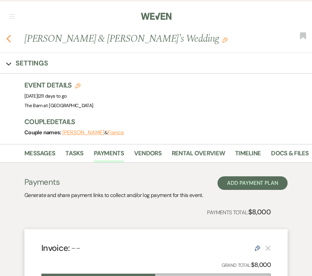
click at [11, 40] on icon "Previous" at bounding box center [8, 39] width 5 height 8
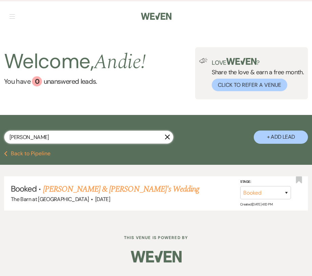
click at [61, 131] on input "bowers" at bounding box center [89, 137] width 170 height 13
drag, startPoint x: 61, startPoint y: 134, endPoint x: -34, endPoint y: 137, distance: 95.0
click at [0, 137] on html "Weven Check Log Out Pinterest Instagram Facebook Terms of Use Privacy Policy Da…" at bounding box center [156, 138] width 312 height 276
type input "r"
type input "cryer"
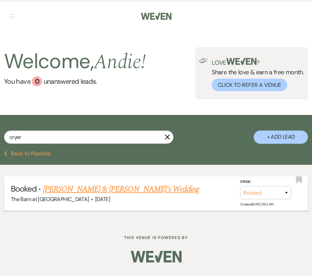
click at [81, 184] on link "Brianna Cryer & Fiance's Wedding" at bounding box center [121, 189] width 157 height 12
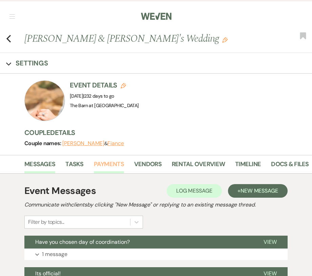
click at [118, 162] on link "Payments" at bounding box center [109, 166] width 30 height 14
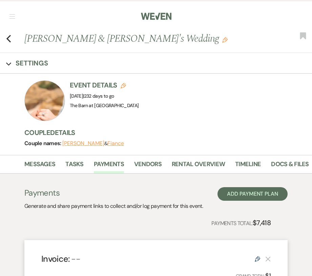
click at [11, 39] on div "Previous Brianna Cryer & Fiance's Wedding Edit Bookmark" at bounding box center [155, 42] width 316 height 21
click at [8, 38] on icon "Previous" at bounding box center [8, 39] width 5 height 8
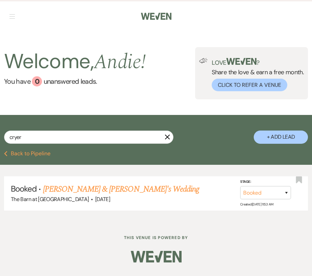
click at [67, 144] on div "cryer X" at bounding box center [89, 140] width 170 height 19
drag, startPoint x: 65, startPoint y: 142, endPoint x: -43, endPoint y: 134, distance: 108.8
click at [0, 134] on html "Weven Check Log Out Pinterest Instagram Facebook Terms of Use Privacy Policy Da…" at bounding box center [156, 138] width 312 height 276
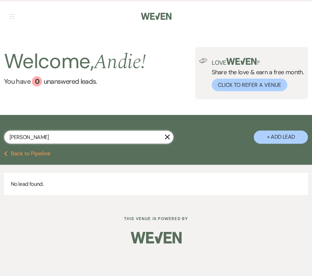
type input "peveto"
click at [166, 137] on icon "X" at bounding box center [167, 136] width 5 height 5
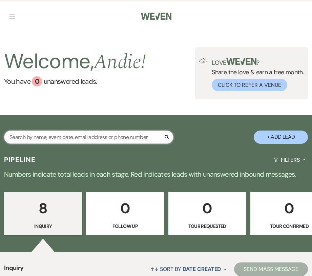
click at [44, 139] on input "text" at bounding box center [89, 137] width 170 height 13
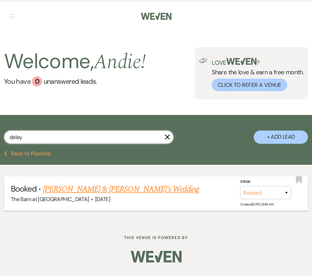
type input "delay"
click at [131, 194] on h5 "Booked · Addison Delay & Fiance's Wedding" at bounding box center [156, 189] width 291 height 12
click at [129, 189] on link "Addison Delay & Fiance's Wedding" at bounding box center [121, 189] width 157 height 12
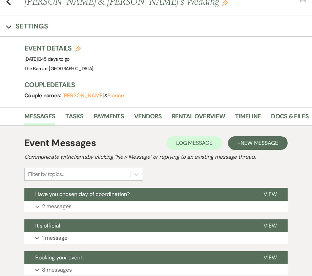
scroll to position [46, 0]
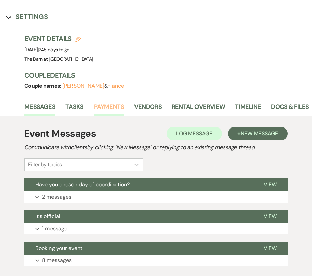
click at [109, 111] on link "Payments" at bounding box center [109, 109] width 30 height 14
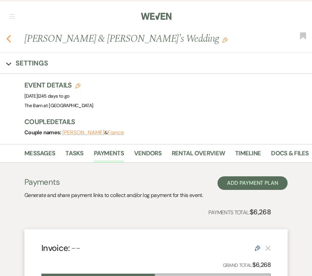
click at [10, 40] on icon "Previous" at bounding box center [8, 39] width 5 height 8
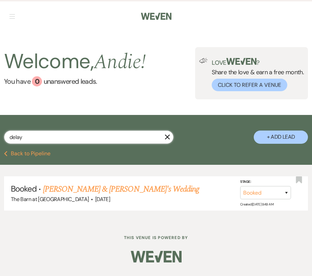
drag, startPoint x: 42, startPoint y: 134, endPoint x: -32, endPoint y: 139, distance: 74.1
click at [0, 139] on html "Weven Check Log Out Pinterest Instagram Facebook Terms of Use Privacy Policy Da…" at bounding box center [156, 138] width 312 height 276
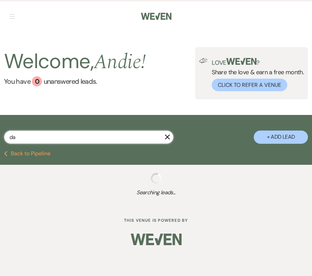
type input "d"
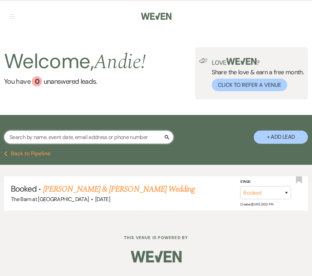
click at [72, 134] on input "text" at bounding box center [89, 137] width 170 height 13
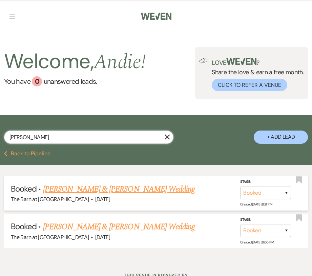
type input "hardin"
click at [109, 191] on link "Hunter Sullivan & Mackenzie Hardin's Wedding" at bounding box center [119, 189] width 152 height 12
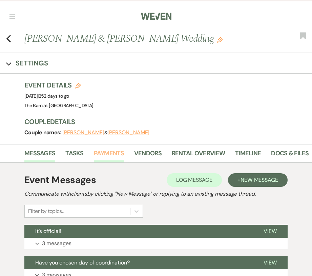
click at [102, 151] on link "Payments" at bounding box center [109, 155] width 30 height 14
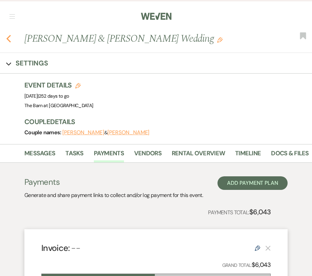
click at [10, 40] on icon "Previous" at bounding box center [8, 39] width 5 height 8
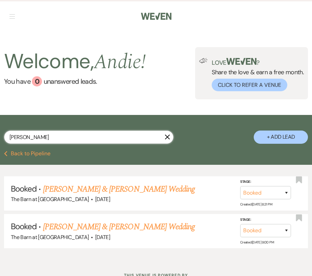
drag, startPoint x: 49, startPoint y: 140, endPoint x: -16, endPoint y: 140, distance: 65.4
click at [0, 140] on html "Weven Check Log Out Pinterest Instagram Facebook Terms of Use Privacy Policy Da…" at bounding box center [156, 155] width 312 height 310
type input "hill"
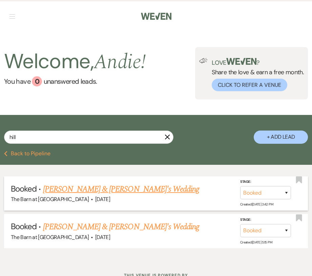
click at [101, 190] on link "Abby Hill & Fiance's Wedding" at bounding box center [121, 189] width 157 height 12
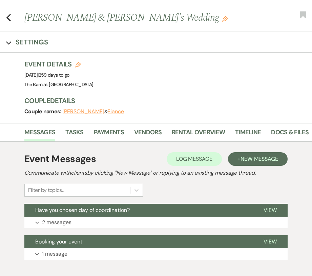
scroll to position [24, 0]
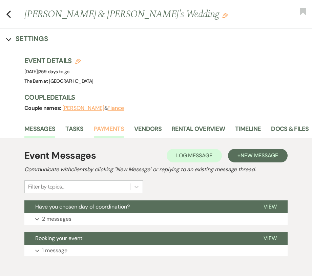
click at [112, 126] on link "Payments" at bounding box center [109, 131] width 30 height 14
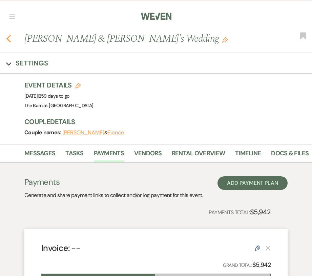
click at [11, 40] on icon "Previous" at bounding box center [8, 39] width 5 height 8
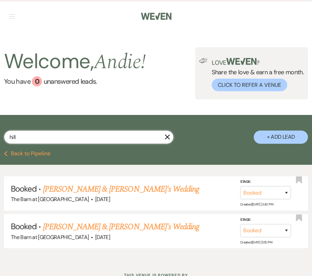
drag, startPoint x: 34, startPoint y: 140, endPoint x: -24, endPoint y: 139, distance: 58.0
click at [0, 139] on html "Weven Check Log Out Pinterest Instagram Facebook Terms of Use Privacy Policy Da…" at bounding box center [156, 155] width 312 height 310
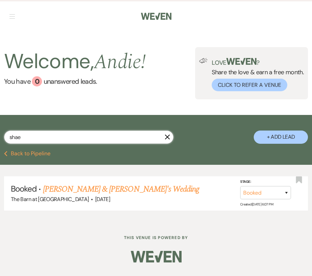
type input "she"
drag, startPoint x: 0, startPoint y: 150, endPoint x: 74, endPoint y: 186, distance: 82.0
click at [74, 186] on link "Shaely Nunley & Fiance's Wedding" at bounding box center [121, 189] width 157 height 12
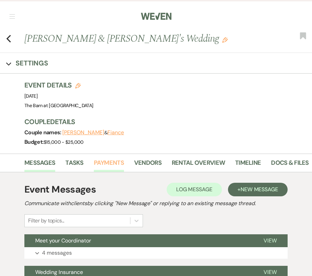
click at [115, 162] on link "Payments" at bounding box center [109, 165] width 30 height 14
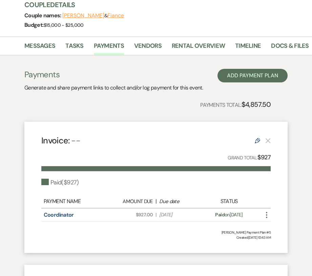
scroll to position [2, 0]
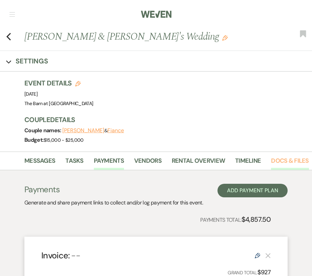
click at [288, 160] on link "Docs & Files" at bounding box center [290, 163] width 38 height 14
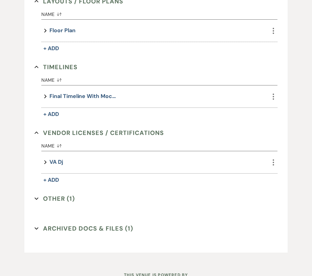
scroll to position [426, 0]
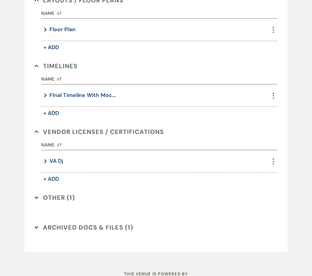
click at [63, 199] on button "Other (1) Expand" at bounding box center [55, 198] width 40 height 10
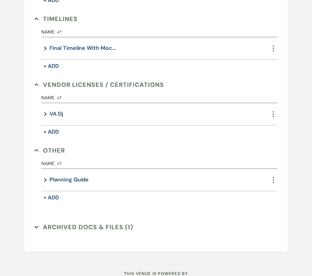
scroll to position [478, 0]
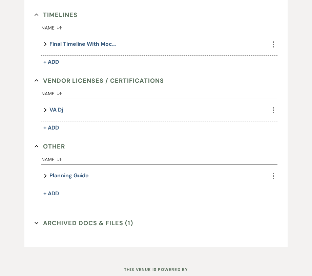
click at [91, 224] on button "Archived Docs & Files (1) Expand" at bounding box center [84, 223] width 99 height 10
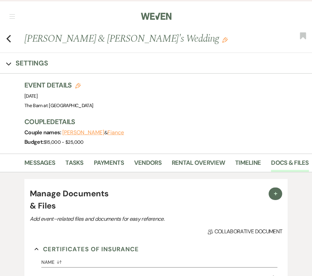
scroll to position [0, 0]
click at [8, 40] on use "button" at bounding box center [8, 38] width 4 height 7
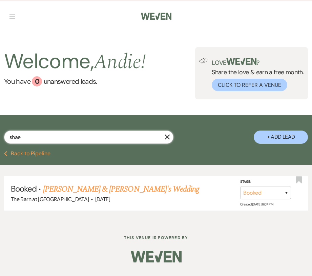
click at [44, 135] on input "shae" at bounding box center [89, 137] width 170 height 13
click at [9, 152] on button "Previous Back to Pipeline" at bounding box center [27, 153] width 46 height 5
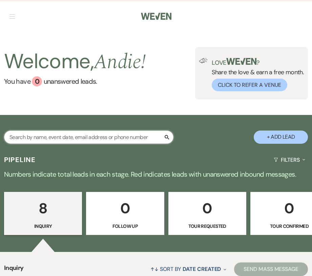
click at [40, 136] on input "text" at bounding box center [89, 137] width 170 height 13
type input "S"
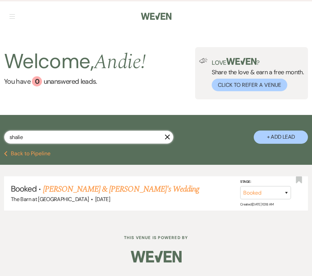
type input "shale"
drag, startPoint x: 40, startPoint y: 136, endPoint x: 97, endPoint y: 193, distance: 80.1
click at [97, 193] on link "Shalie Wooden & Fiance's Wedding" at bounding box center [121, 189] width 157 height 12
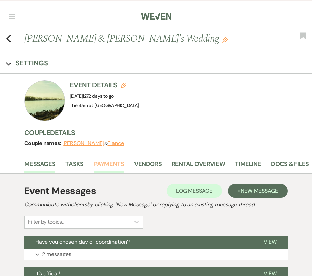
click at [109, 166] on link "Payments" at bounding box center [109, 166] width 30 height 14
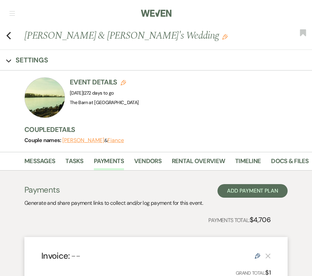
scroll to position [4, 0]
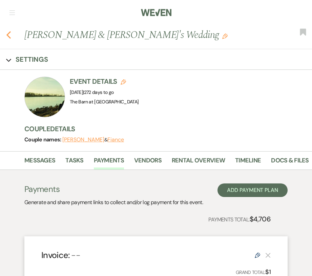
click at [10, 35] on icon "Previous" at bounding box center [8, 35] width 5 height 8
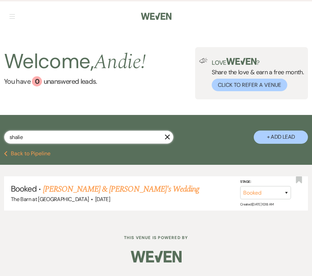
drag, startPoint x: 31, startPoint y: 140, endPoint x: -33, endPoint y: 139, distance: 63.7
click at [0, 139] on html "Weven Check Log Out Pinterest Instagram Facebook Terms of Use Privacy Policy Da…" at bounding box center [156, 138] width 312 height 276
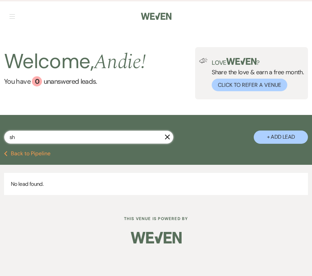
type input "s"
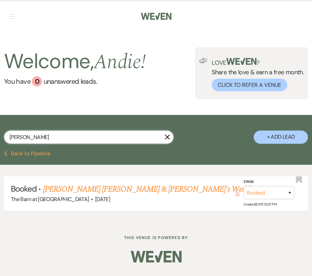
type input "Emily"
click at [35, 139] on input "Emily" at bounding box center [89, 137] width 170 height 13
drag, startPoint x: 35, startPoint y: 139, endPoint x: -16, endPoint y: 137, distance: 50.9
click at [0, 137] on html "Weven Check Log Out Pinterest Instagram Facebook Terms of Use Privacy Policy Da…" at bounding box center [156, 138] width 312 height 276
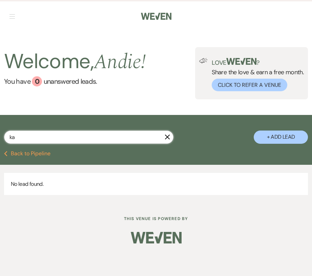
type input "k"
type input "e"
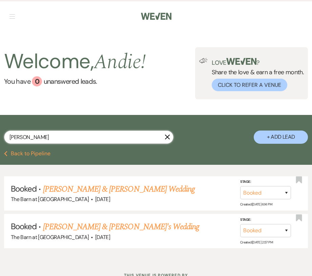
type input "Samantha"
drag, startPoint x: 82, startPoint y: 135, endPoint x: 112, endPoint y: 191, distance: 62.8
click at [112, 191] on link "Garrett Munchrath & Samantha Orman's Wedding" at bounding box center [119, 189] width 152 height 12
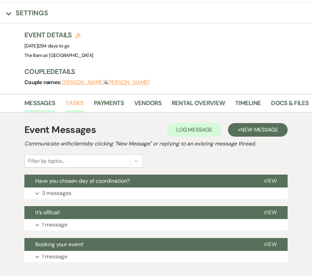
scroll to position [68, 0]
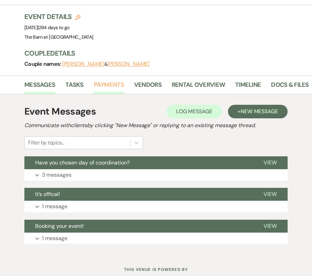
click at [115, 85] on link "Payments" at bounding box center [109, 87] width 30 height 14
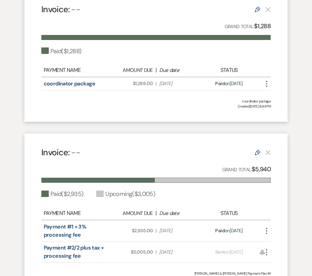
scroll to position [242, 0]
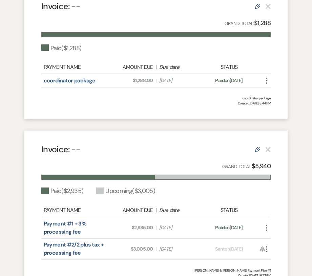
click at [55, 122] on div "Payments Generate and share payment links to collect and/or log payment for thi…" at bounding box center [155, 113] width 263 height 356
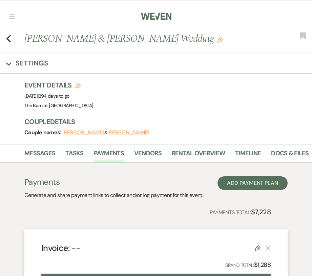
scroll to position [0, 0]
click at [11, 36] on icon "Previous" at bounding box center [8, 39] width 5 height 8
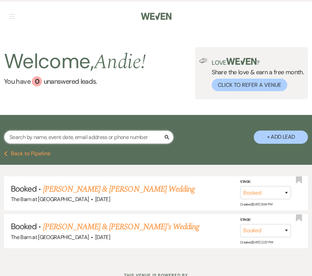
click at [27, 137] on input "text" at bounding box center [89, 137] width 170 height 13
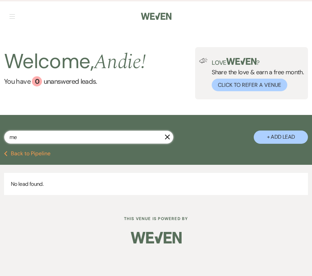
type input "m"
type input "shelby"
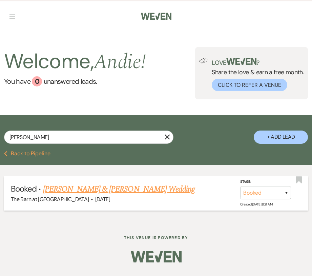
drag, startPoint x: 33, startPoint y: 134, endPoint x: 82, endPoint y: 188, distance: 72.7
click at [82, 188] on link "Clay Hatfield & Shelby Reynolds's Wedding" at bounding box center [119, 189] width 152 height 12
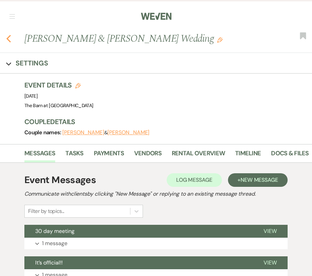
click at [9, 38] on icon "Previous" at bounding box center [8, 39] width 5 height 8
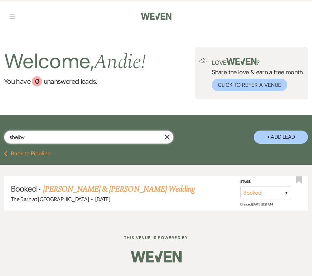
drag, startPoint x: 44, startPoint y: 138, endPoint x: 4, endPoint y: 138, distance: 39.7
click at [4, 138] on input "shelby" at bounding box center [89, 137] width 170 height 13
type input "dawson"
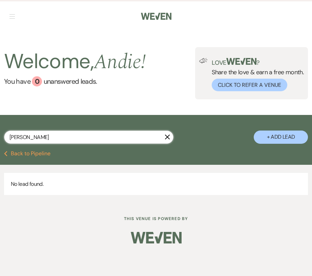
drag, startPoint x: 48, startPoint y: 139, endPoint x: -5, endPoint y: 134, distance: 53.8
click at [0, 134] on html "Weven Check Log Out Pinterest Instagram Facebook Terms of Use Privacy Policy Da…" at bounding box center [156, 138] width 312 height 276
type input "p"
type input "clarissa"
drag, startPoint x: 37, startPoint y: 140, endPoint x: 0, endPoint y: 140, distance: 37.3
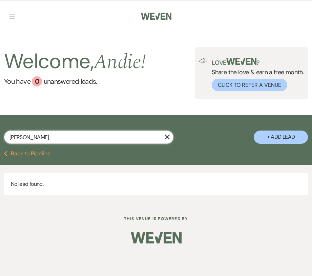
click at [0, 140] on div "clarissa X + Add Lead" at bounding box center [156, 133] width 312 height 31
type input "lindsay"
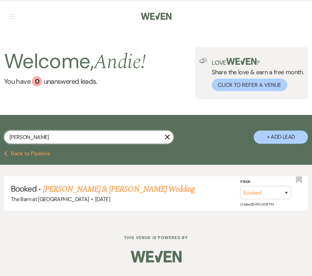
drag, startPoint x: 31, startPoint y: 139, endPoint x: -8, endPoint y: 139, distance: 39.3
click at [0, 139] on html "Weven Check Log Out Pinterest Instagram Facebook Terms of Use Privacy Policy Da…" at bounding box center [156, 138] width 312 height 276
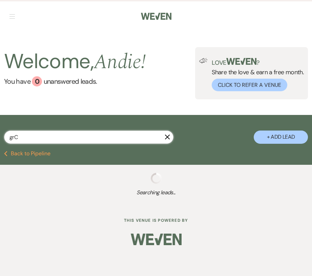
type input "grCE"
select select "8"
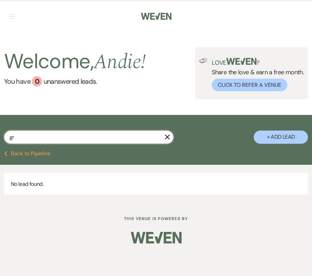
type input "g"
type input "Camryn"
click at [49, 140] on input "Camryn" at bounding box center [89, 137] width 170 height 13
drag, startPoint x: 49, startPoint y: 140, endPoint x: -22, endPoint y: 136, distance: 71.0
click at [0, 136] on html "Weven Check Log Out Pinterest Instagram Facebook Terms of Use Privacy Policy Da…" at bounding box center [156, 138] width 312 height 276
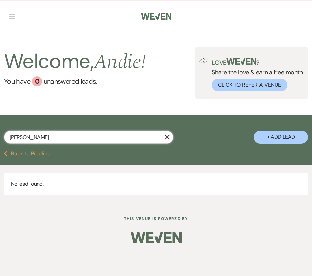
type input "Kylie"
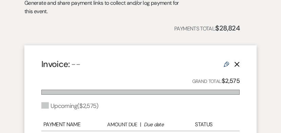
click at [69, 23] on div "Payments Total: $28,824" at bounding box center [131, 28] width 215 height 11
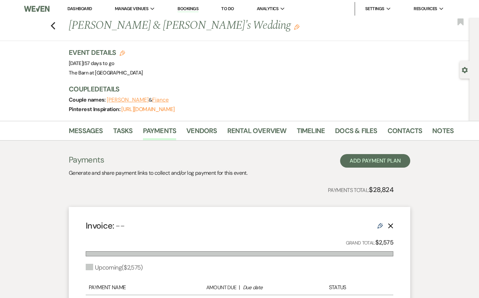
click at [56, 26] on div "Previous [PERSON_NAME] & [PERSON_NAME]'s Wedding Edit Bookmark" at bounding box center [233, 29] width 473 height 23
click at [53, 26] on icon "Previous" at bounding box center [53, 26] width 5 height 8
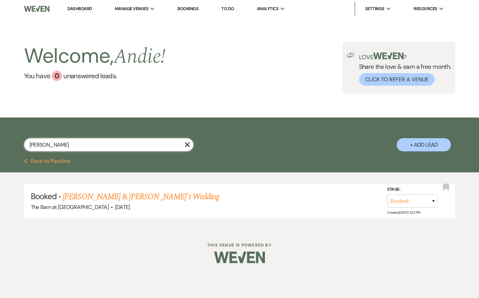
drag, startPoint x: 85, startPoint y: 145, endPoint x: -15, endPoint y: 143, distance: 99.7
click at [0, 143] on html "Dashboard Manage Venues Expand The Barn at [GEOGRAPHIC_DATA] Bookings To Do Ana…" at bounding box center [239, 137] width 479 height 274
type input "[PERSON_NAME]"
click at [189, 146] on icon "X" at bounding box center [187, 144] width 5 height 5
